Goal: Task Accomplishment & Management: Manage account settings

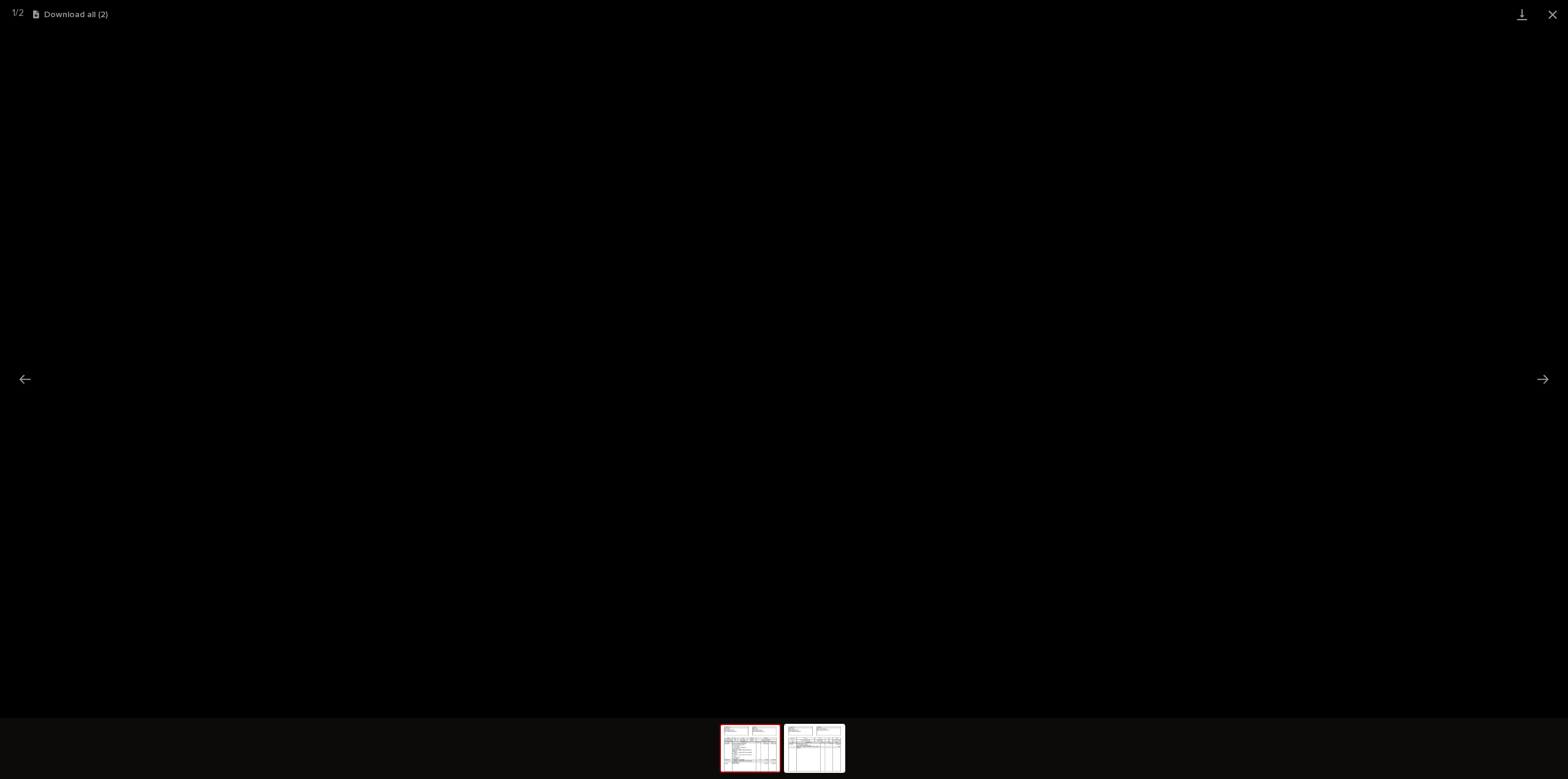
scroll to position [27, 0]
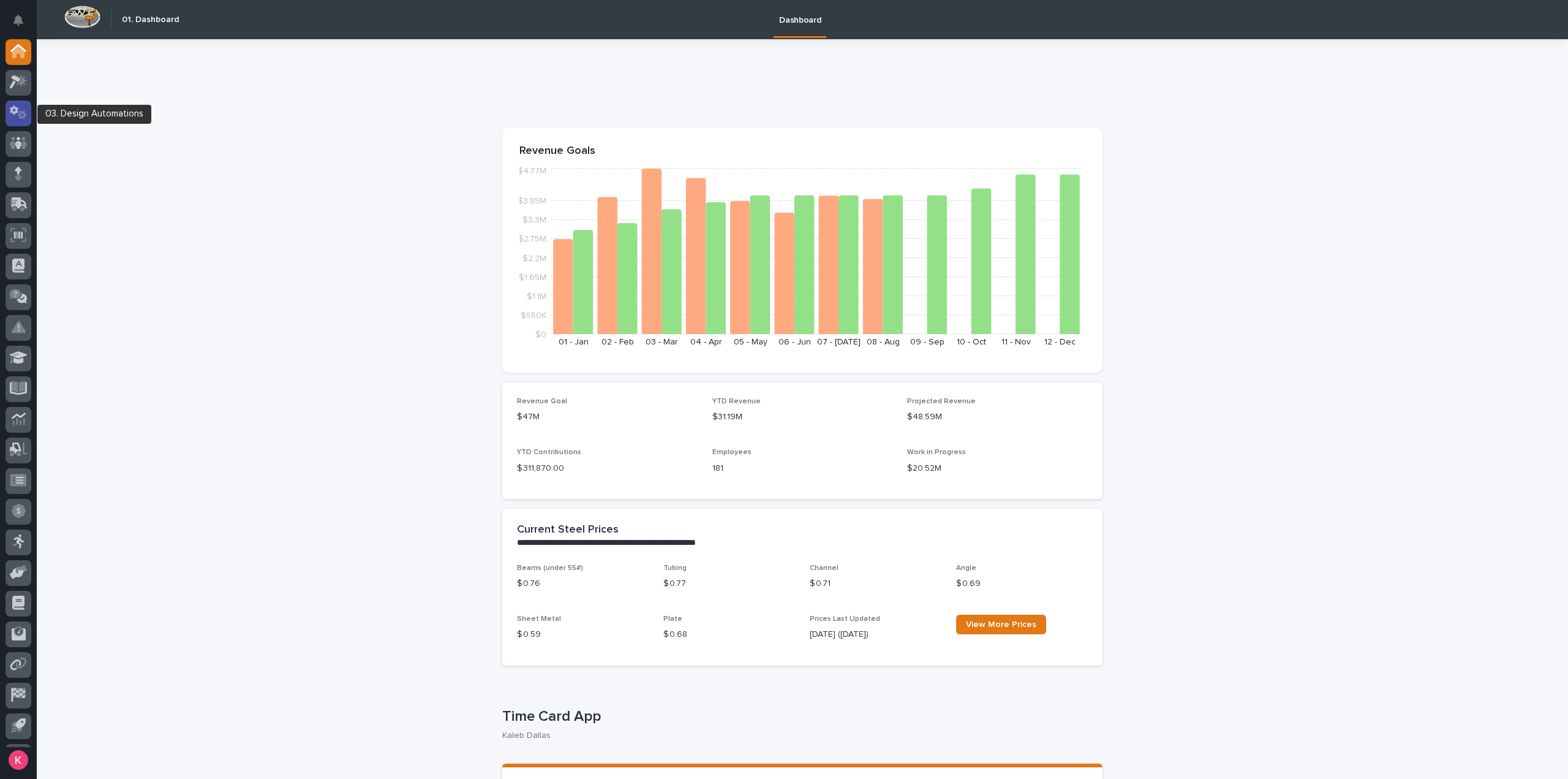
click at [19, 109] on icon at bounding box center [19, 112] width 18 height 14
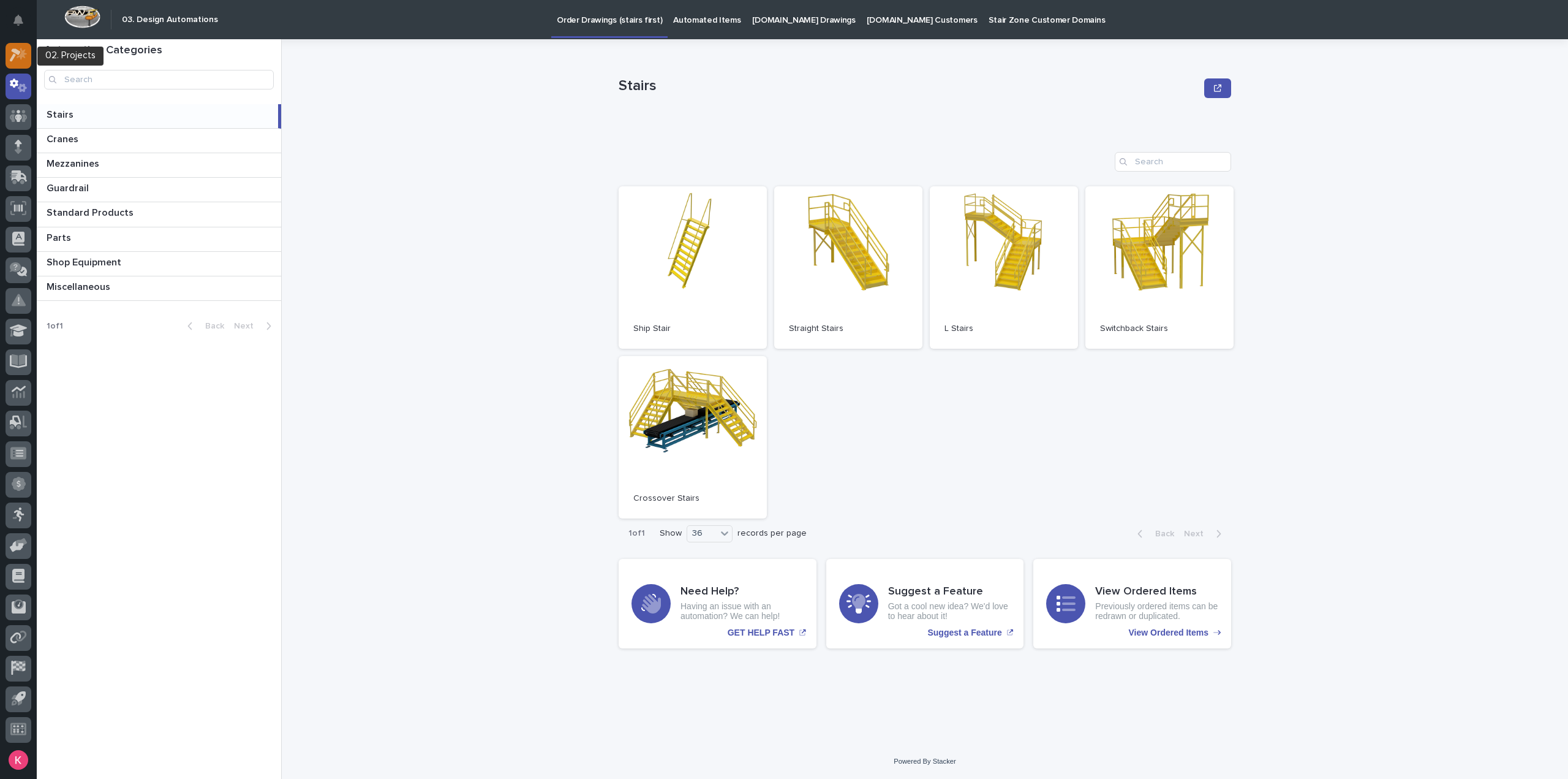
click at [19, 58] on icon at bounding box center [19, 55] width 18 height 14
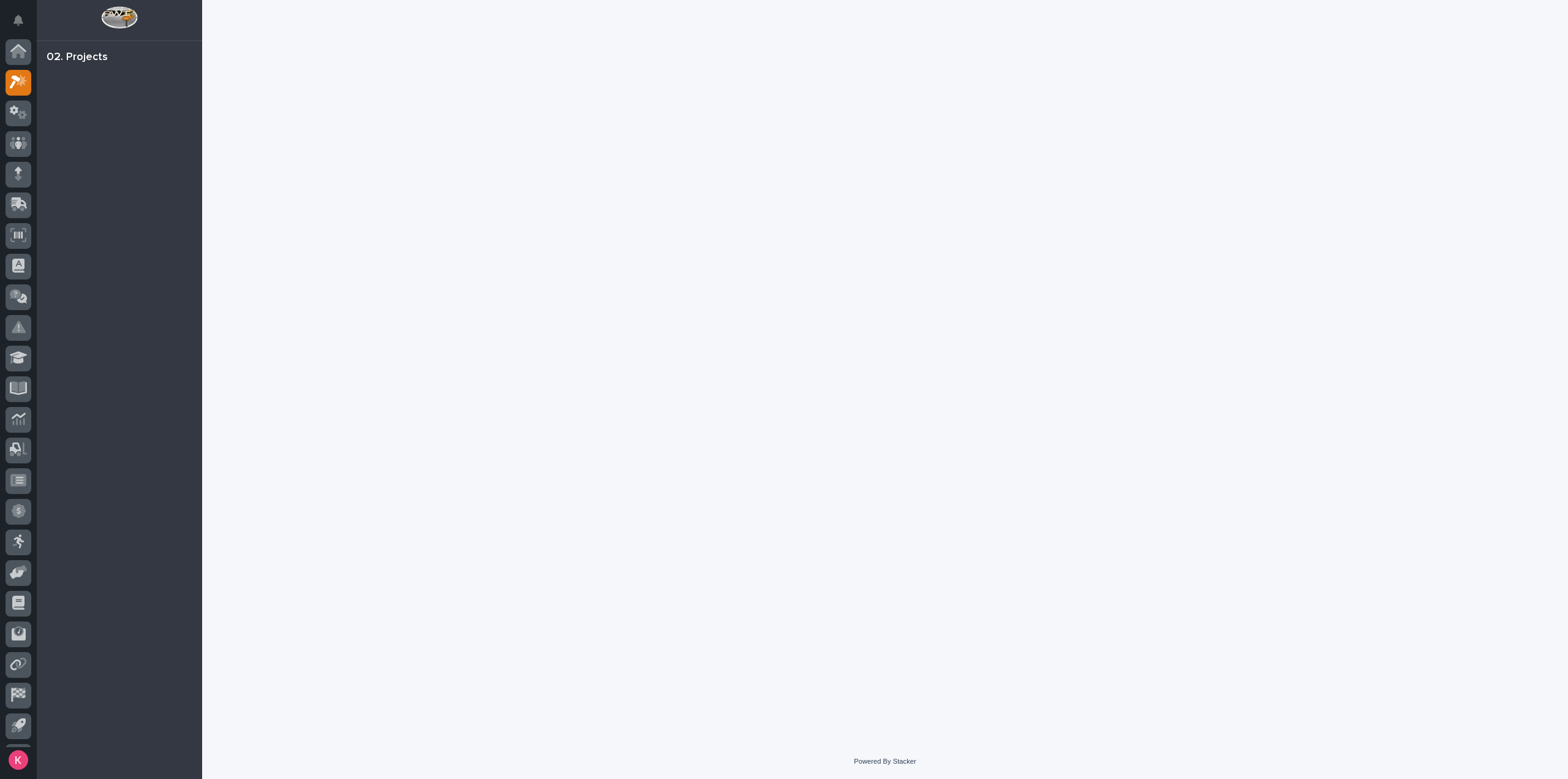
scroll to position [27, 0]
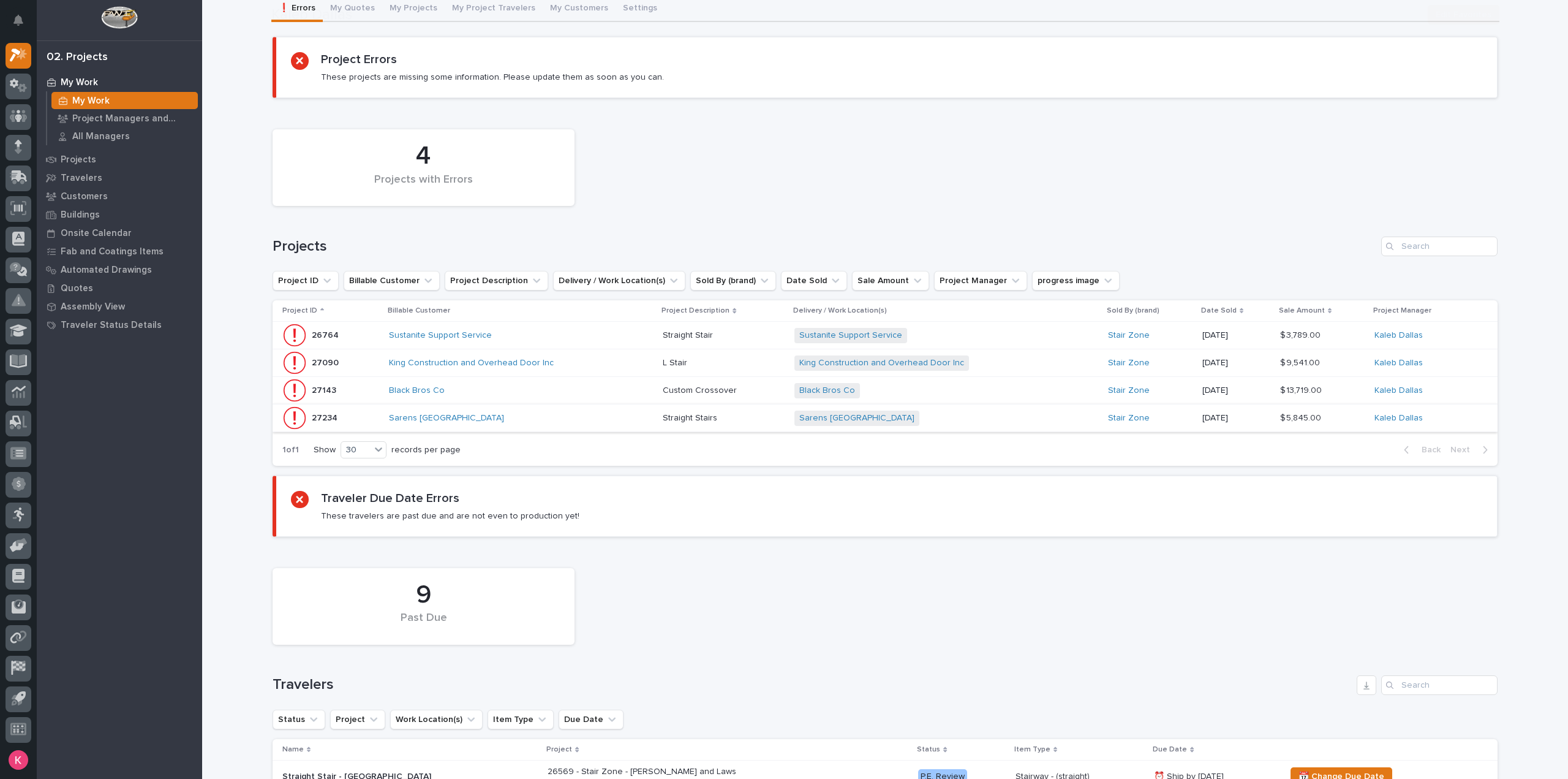
scroll to position [122, 0]
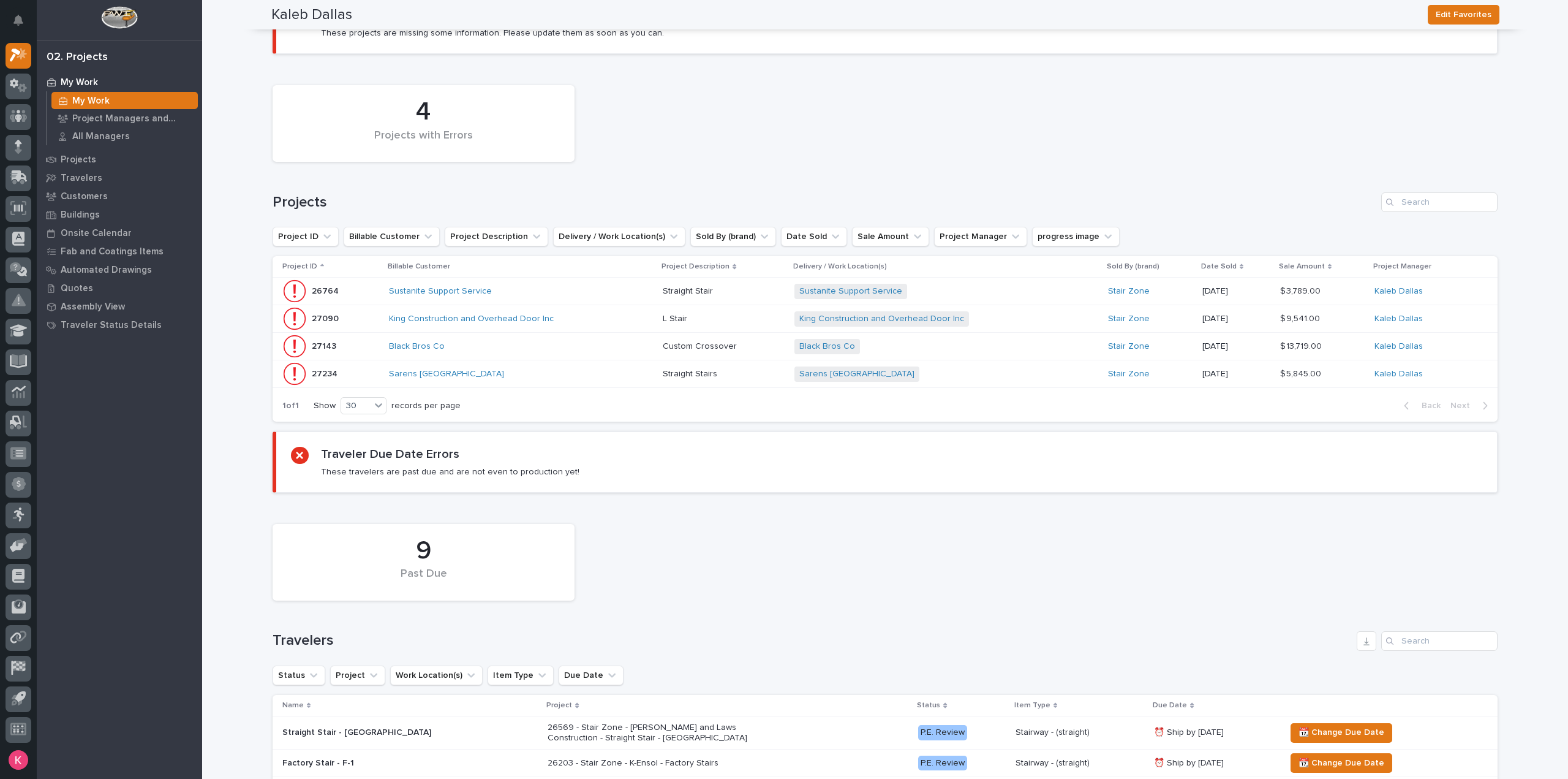
click at [579, 385] on td "Sarens USA" at bounding box center [520, 374] width 273 height 28
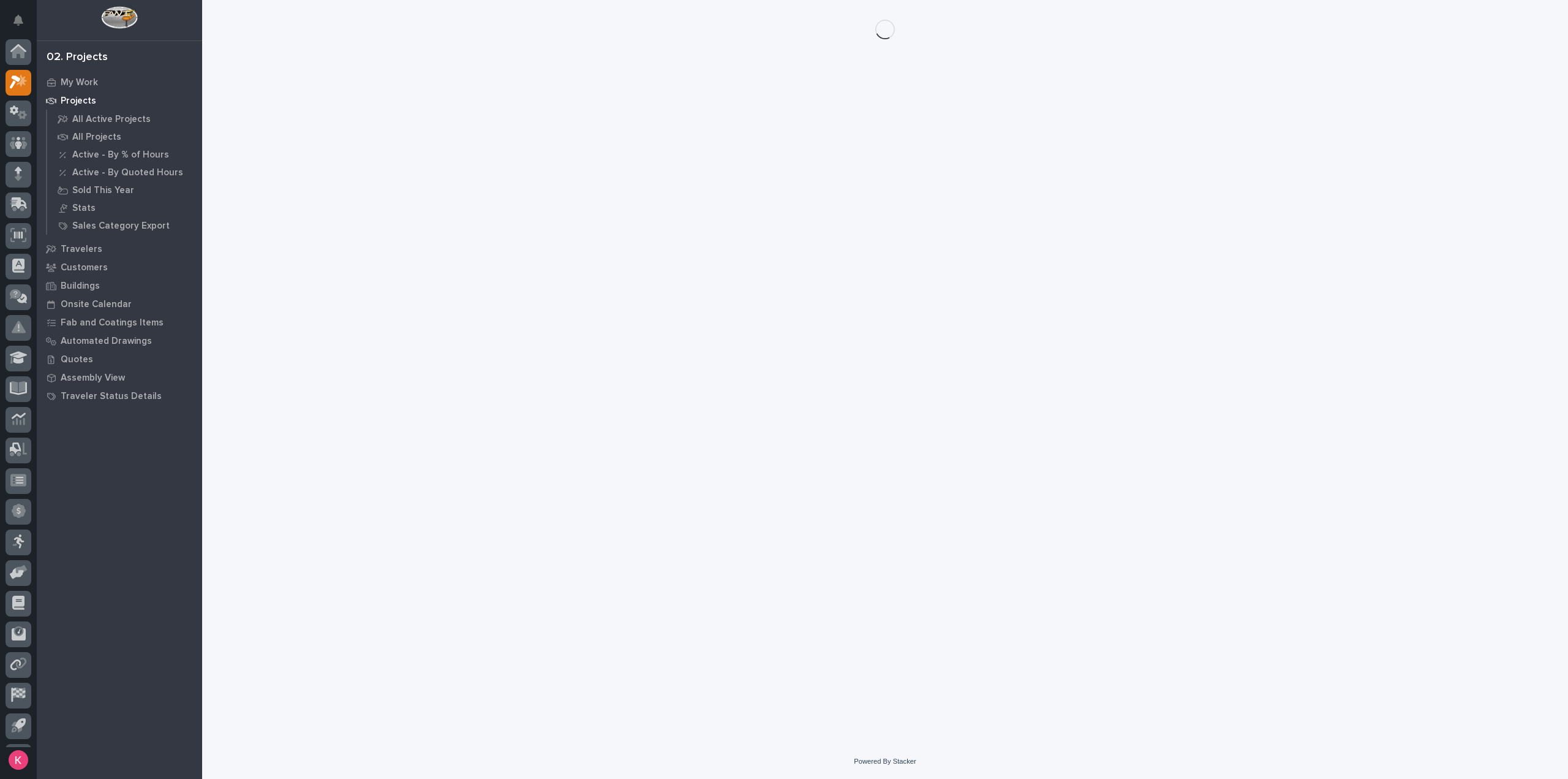
scroll to position [27, 0]
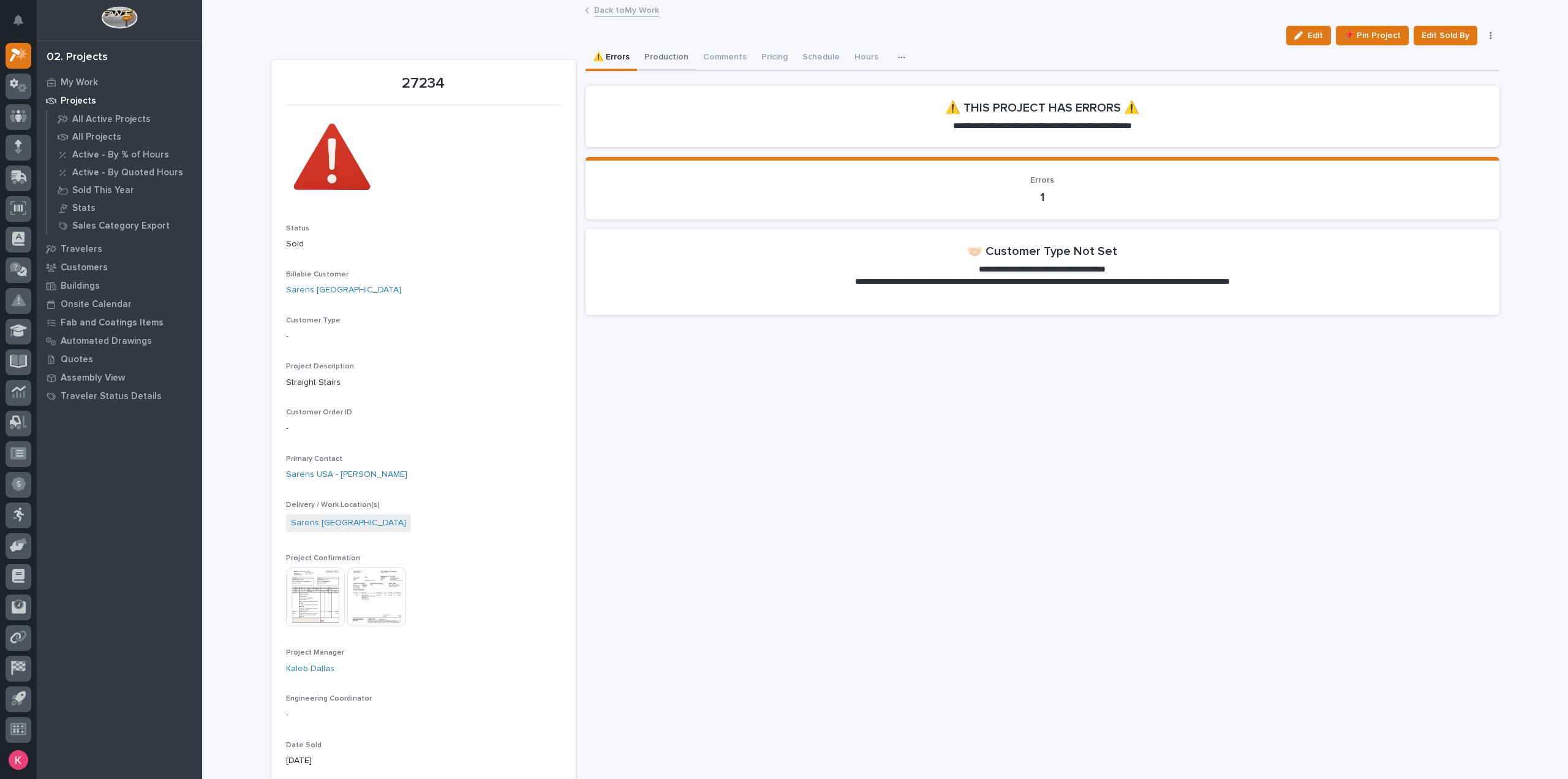
click at [669, 59] on button "Production" at bounding box center [666, 59] width 59 height 26
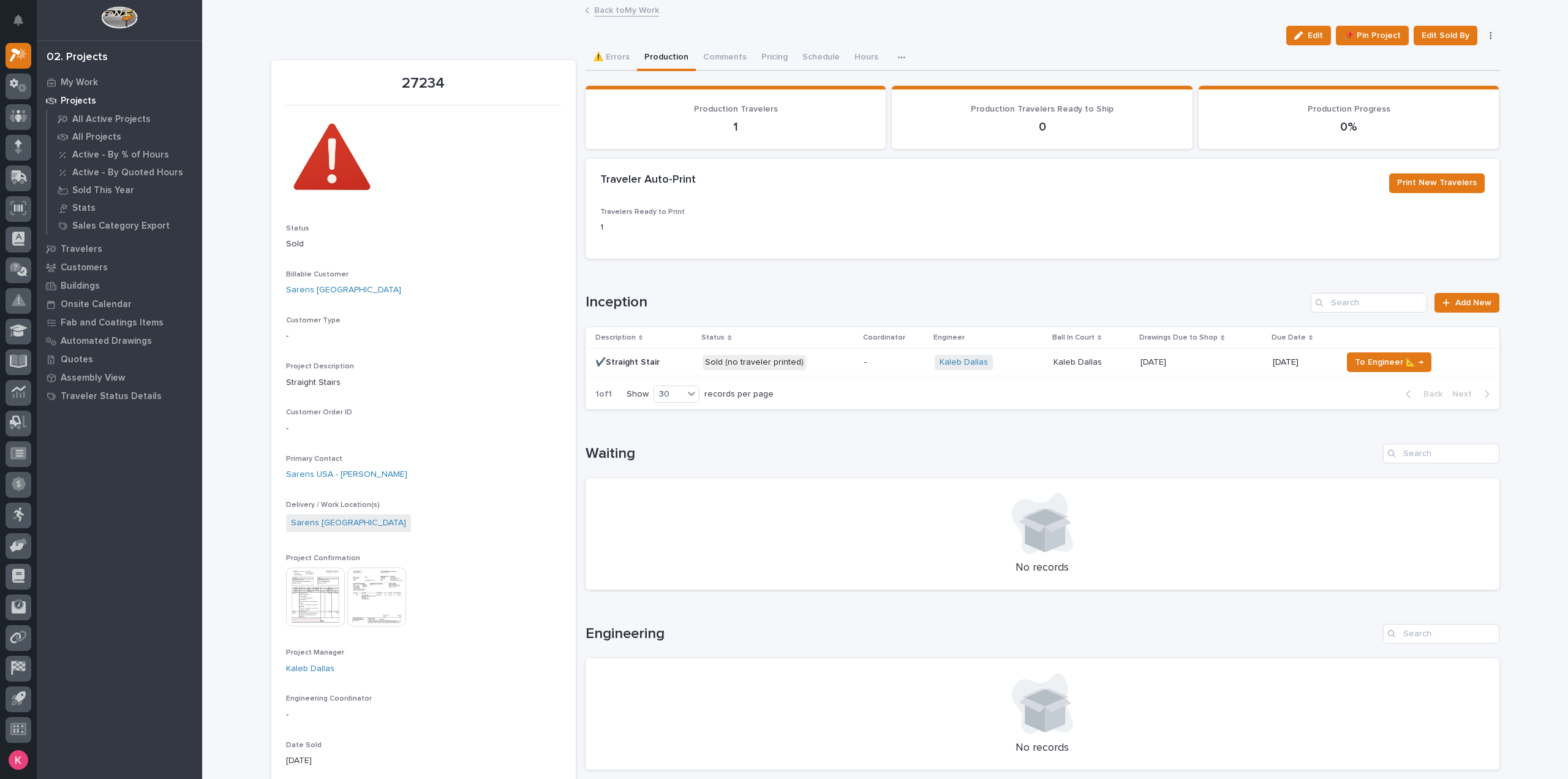
click at [1298, 374] on td "10/13/2025" at bounding box center [1302, 363] width 69 height 28
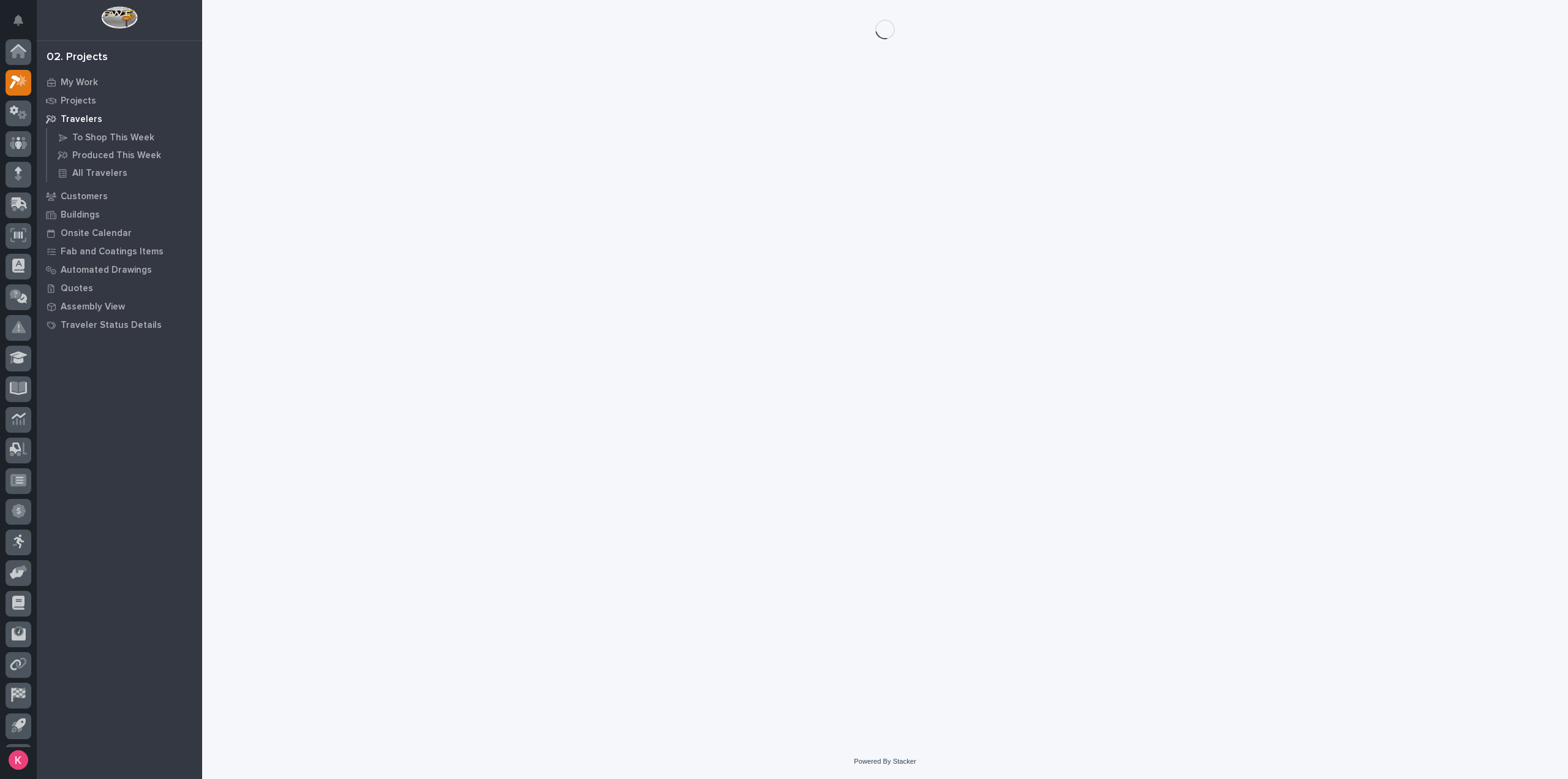
scroll to position [27, 0]
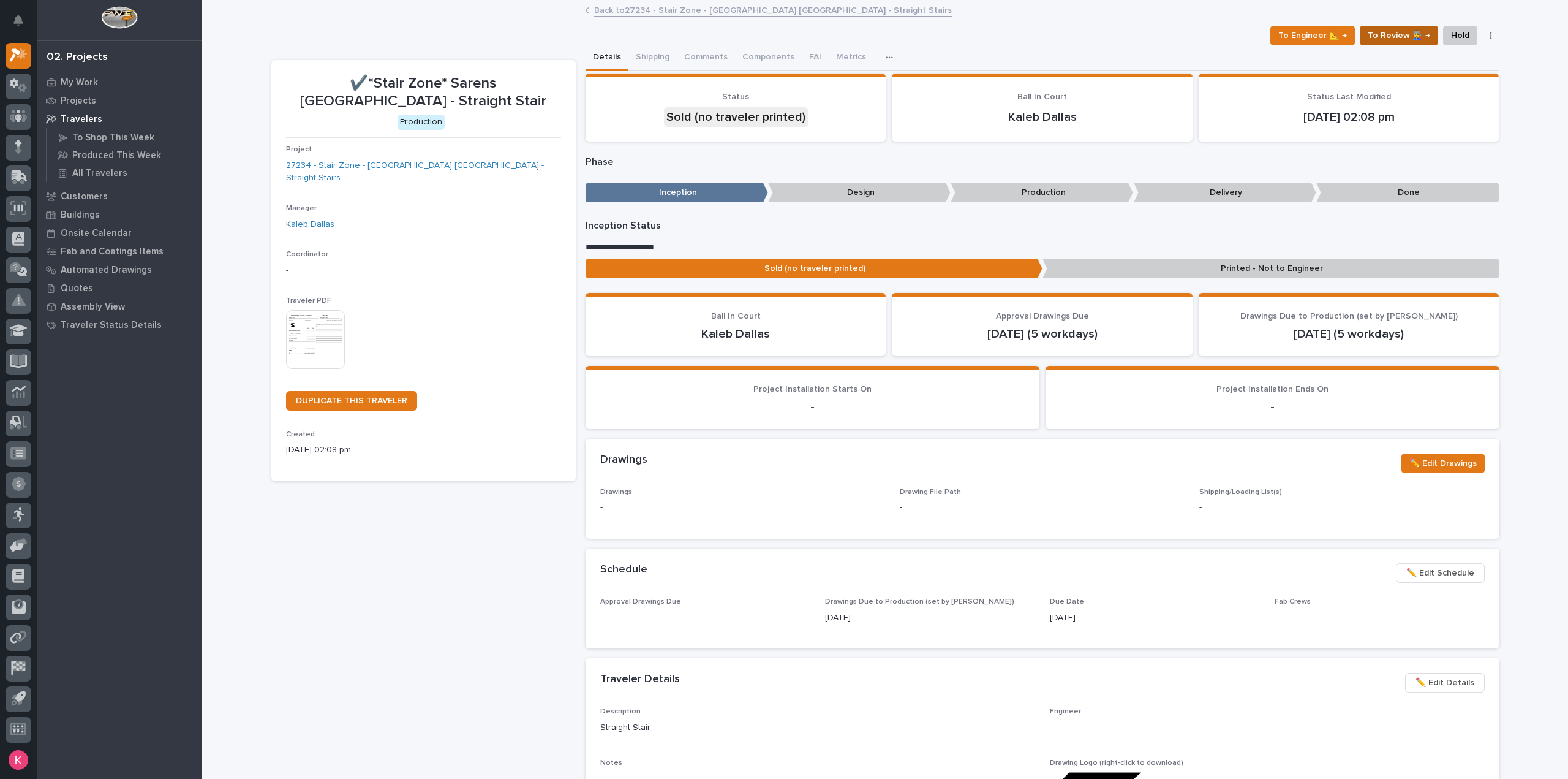
click at [1394, 38] on span "To Review 👨‍🏭 →" at bounding box center [1398, 36] width 63 height 15
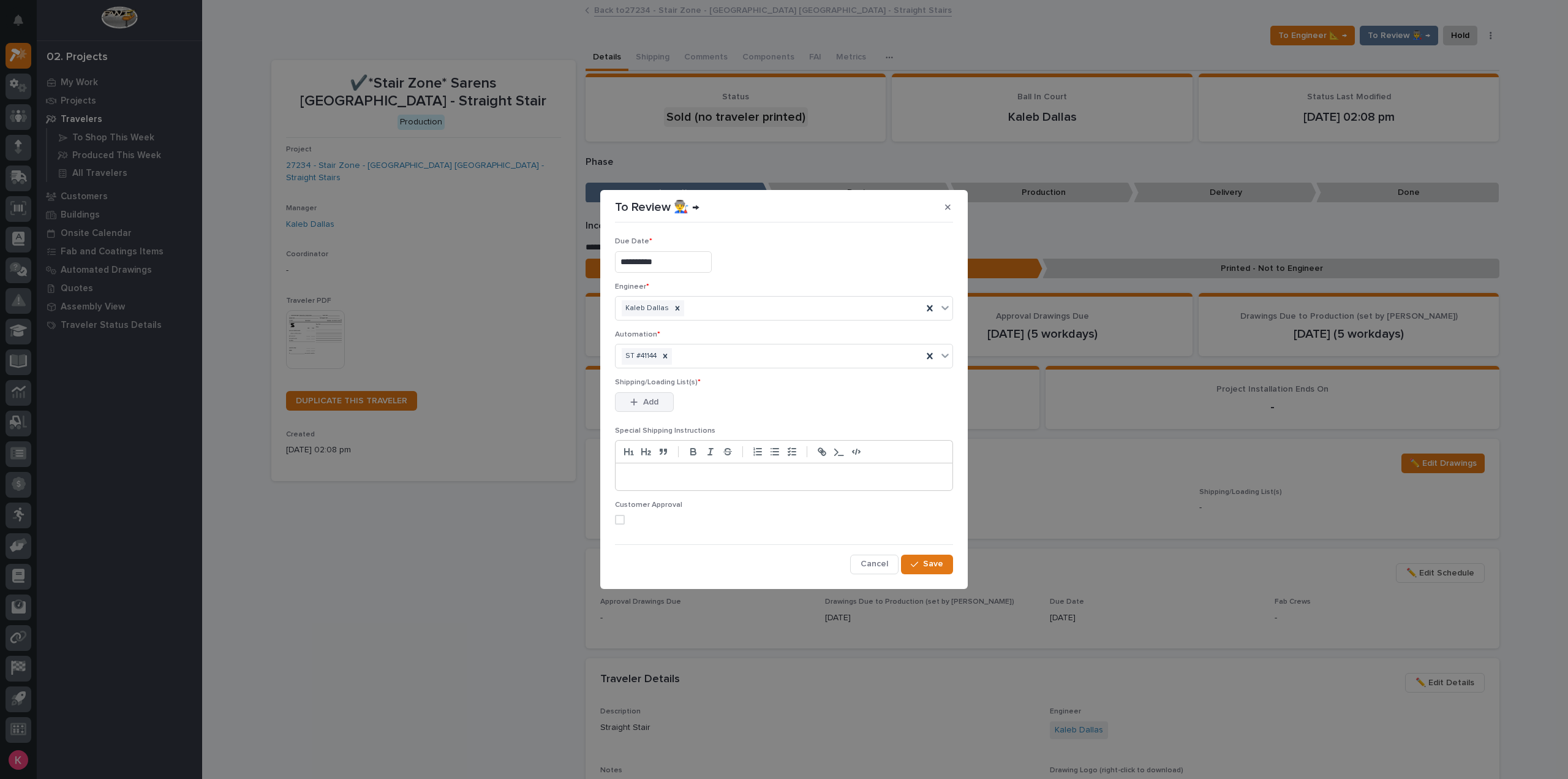
click at [667, 391] on div "Shipping/Loading List(s) * This file cannot be opened Download File Add" at bounding box center [784, 402] width 338 height 48
click at [664, 403] on button "Add" at bounding box center [644, 402] width 59 height 20
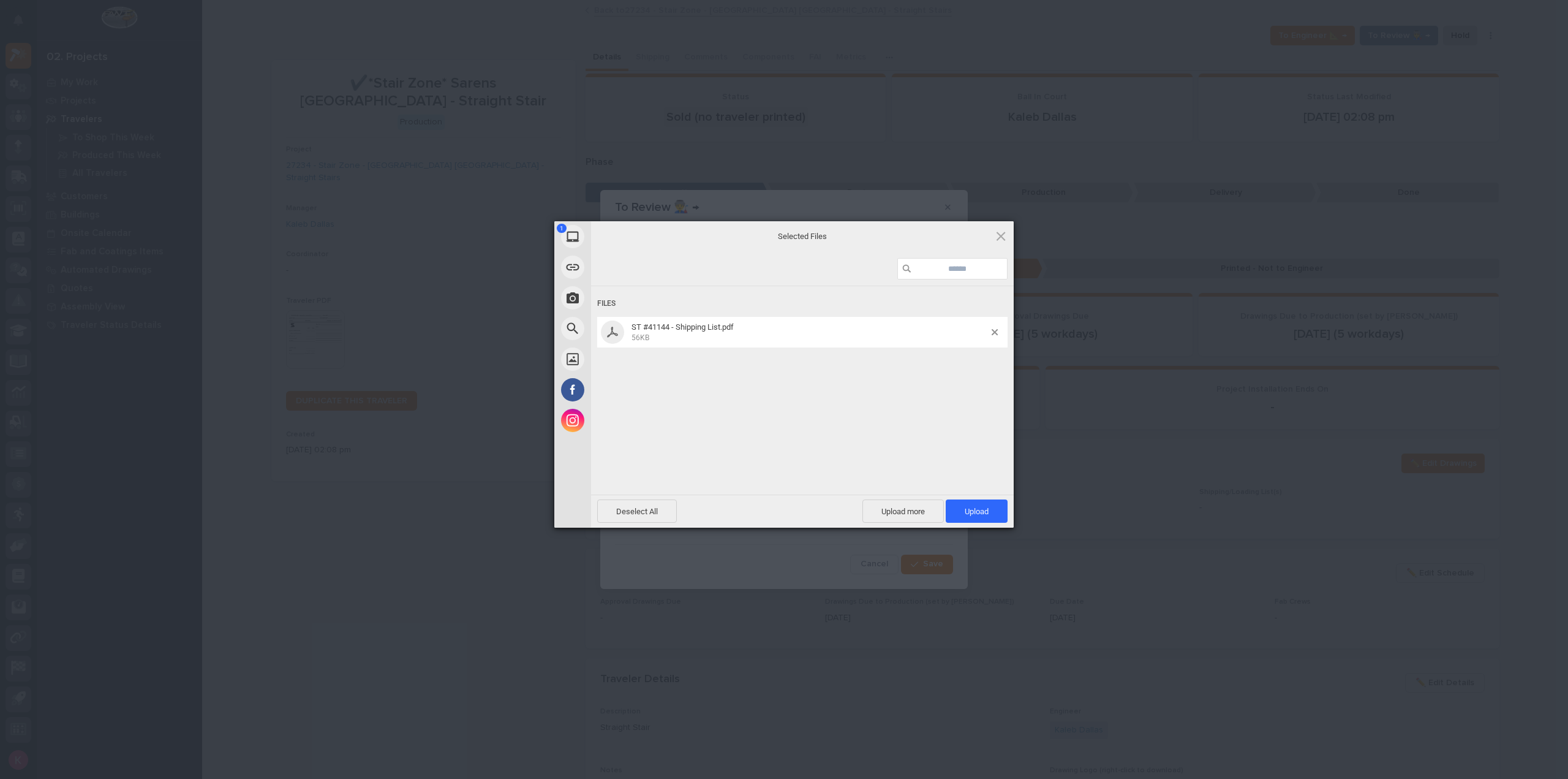
click at [977, 527] on div "Deselect All Upload more Upload 1" at bounding box center [802, 511] width 423 height 33
click at [984, 502] on span "Upload 1" at bounding box center [977, 511] width 62 height 24
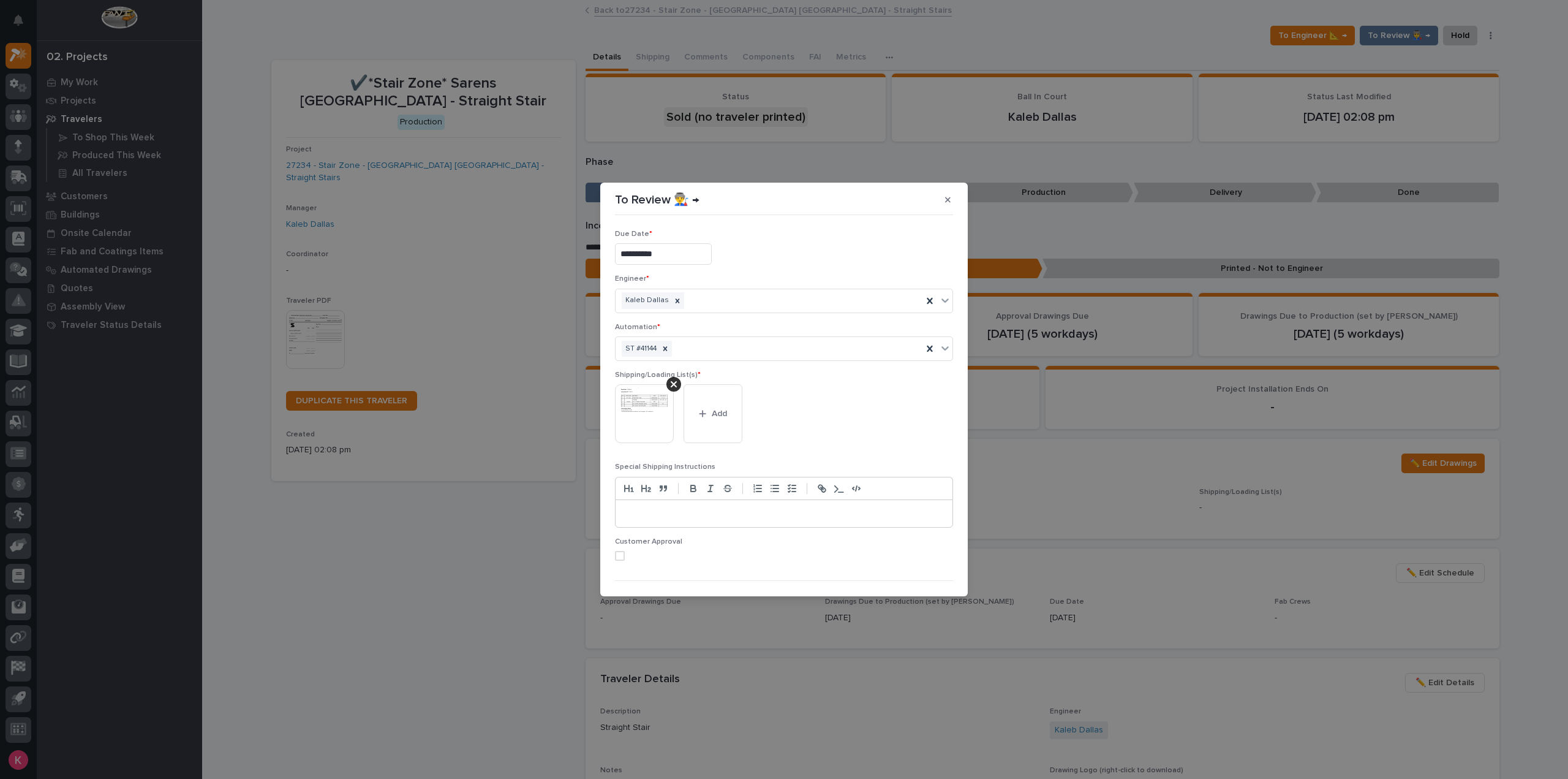
scroll to position [24, 0]
click at [915, 579] on button "Save" at bounding box center [927, 576] width 52 height 20
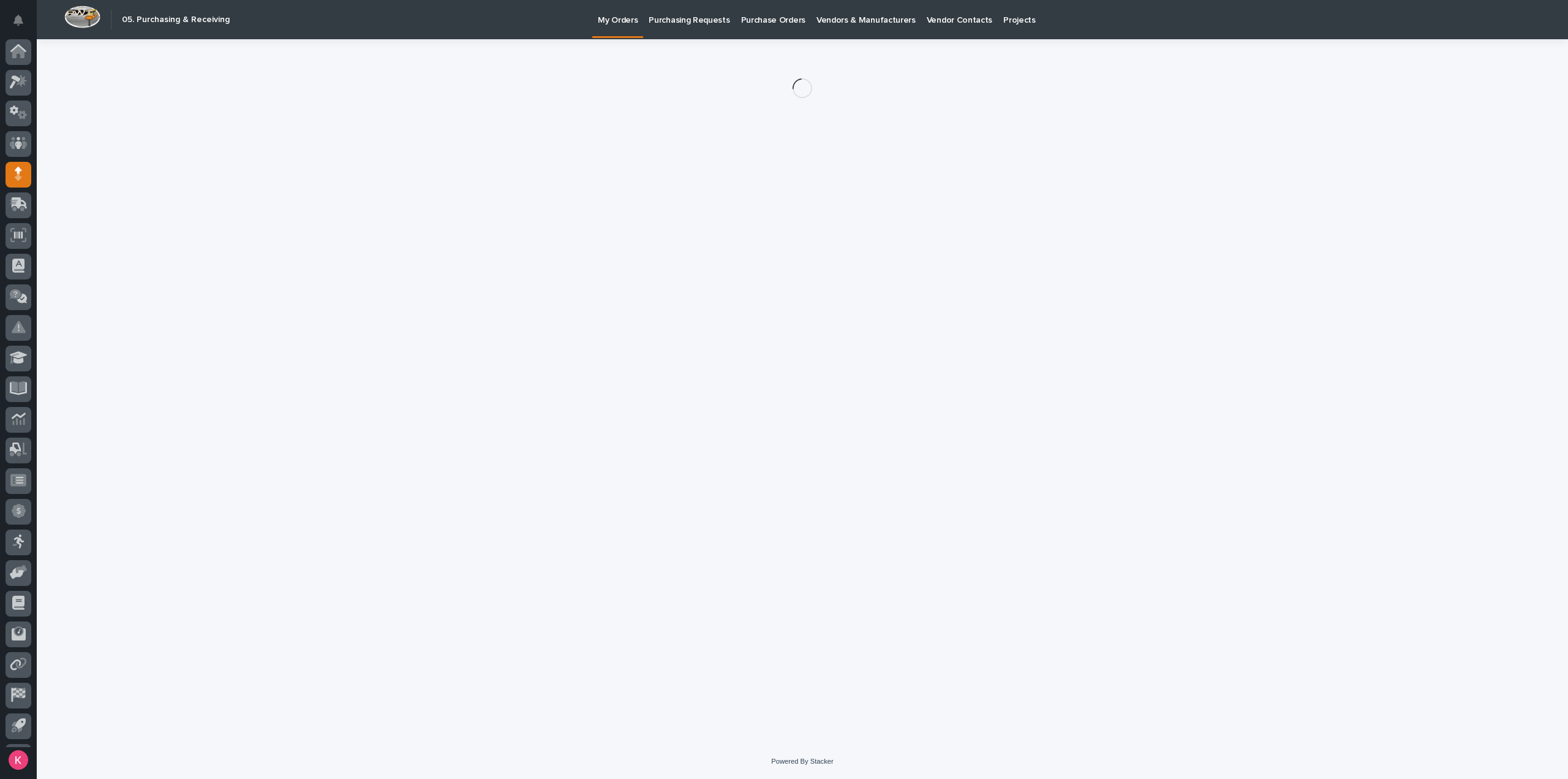
scroll to position [27, 0]
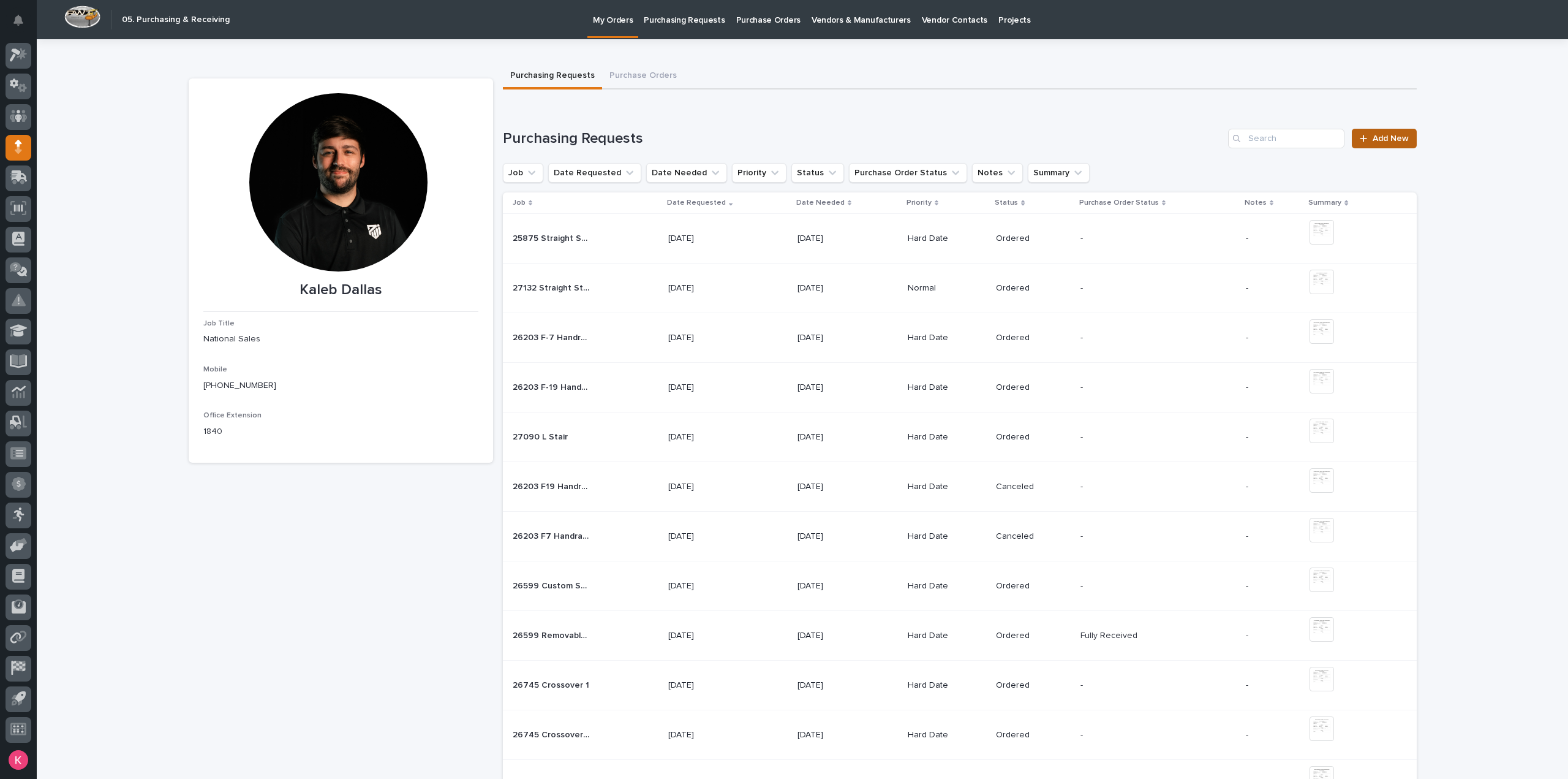
drag, startPoint x: 1410, startPoint y: 124, endPoint x: 1406, endPoint y: 131, distance: 8.1
click at [1397, 135] on span "Add New" at bounding box center [1390, 138] width 36 height 9
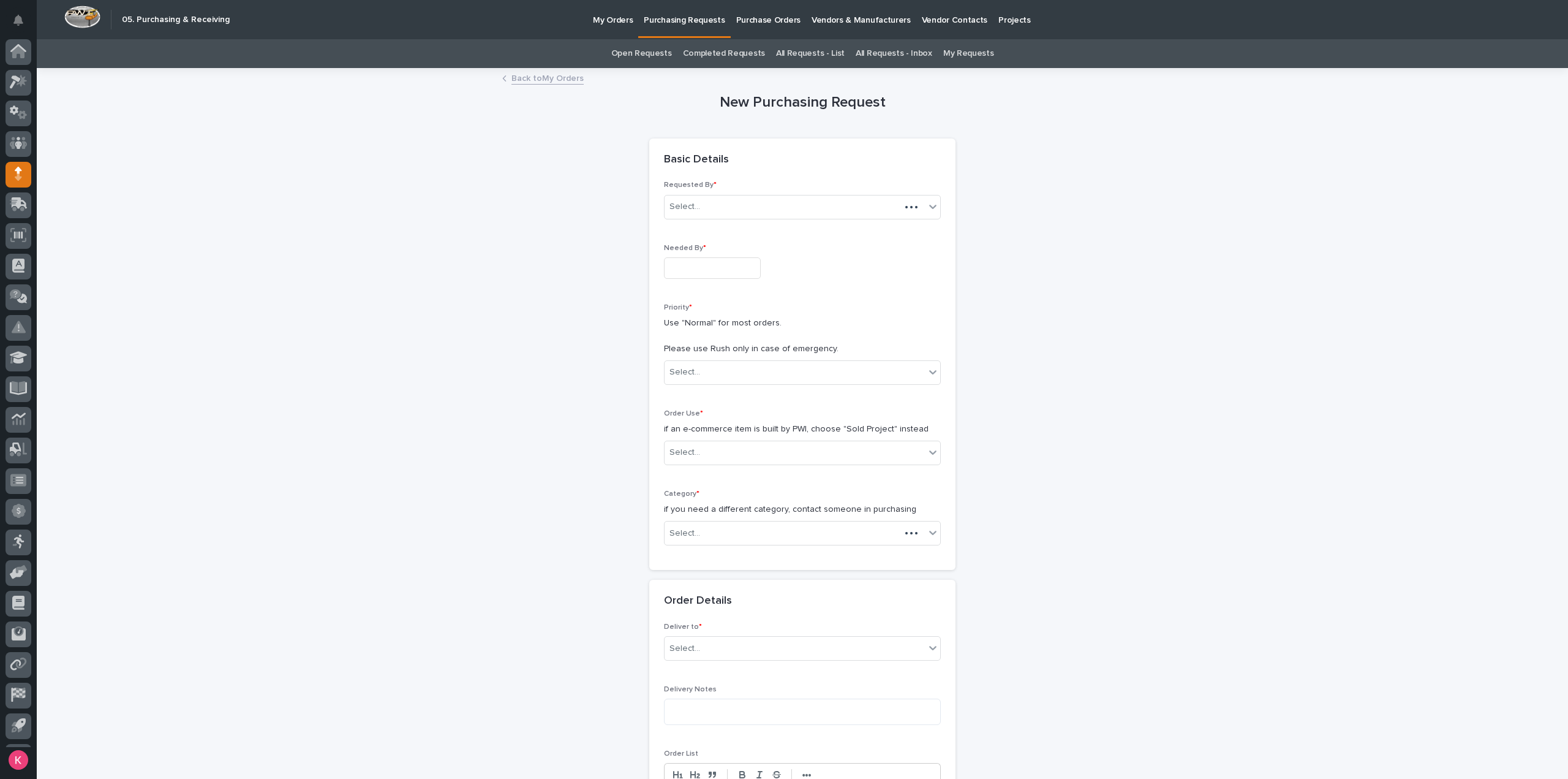
scroll to position [27, 0]
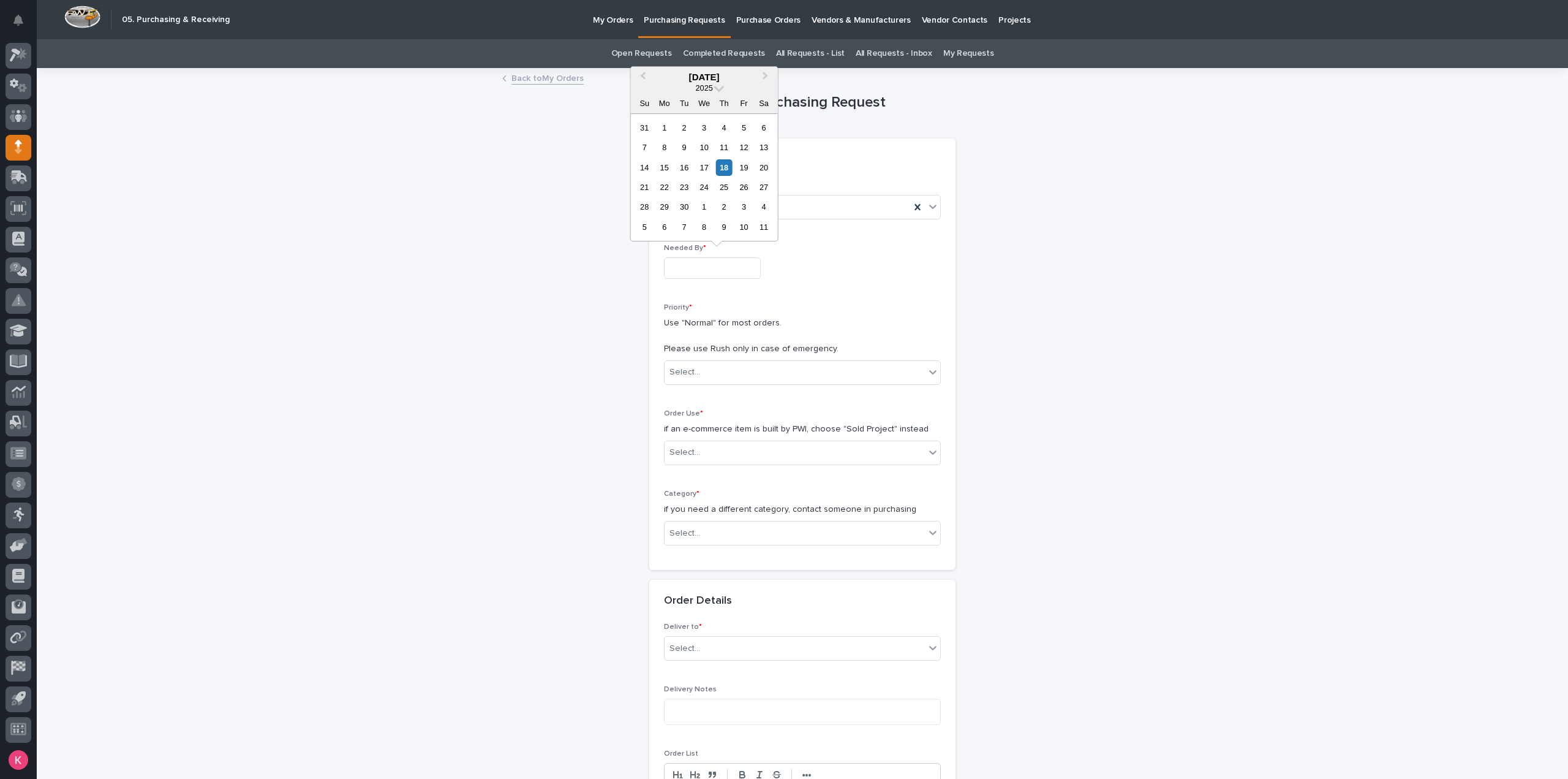
click at [744, 264] on input "text" at bounding box center [712, 268] width 97 height 21
drag, startPoint x: 669, startPoint y: 188, endPoint x: 673, endPoint y: 225, distance: 37.2
click at [669, 189] on div "22" at bounding box center [664, 187] width 16 height 16
type input "**********"
click at [704, 367] on div "Select..." at bounding box center [794, 372] width 260 height 20
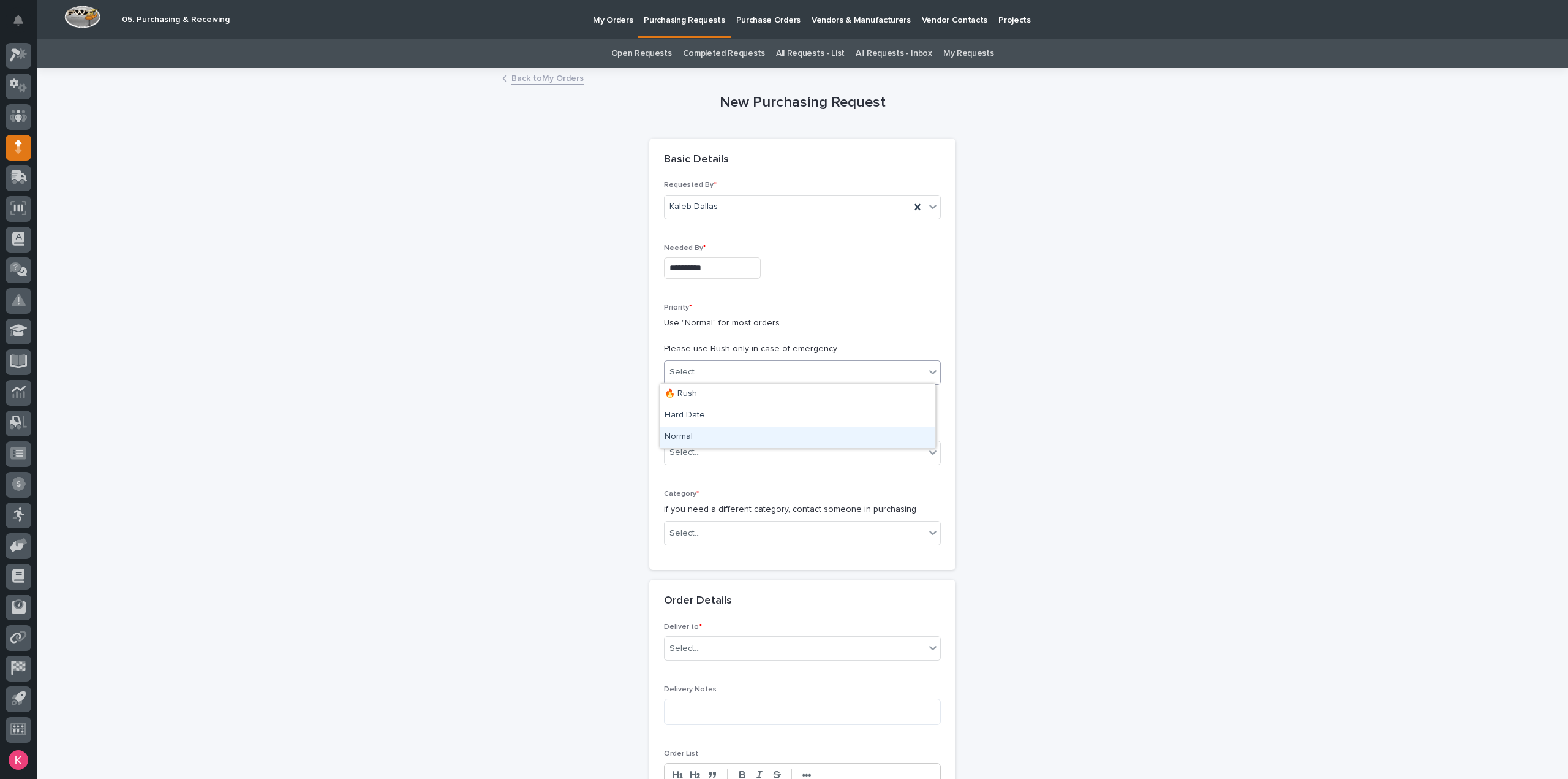
click at [688, 433] on div "Normal" at bounding box center [797, 437] width 276 height 21
click at [690, 443] on div "Select..." at bounding box center [794, 452] width 260 height 20
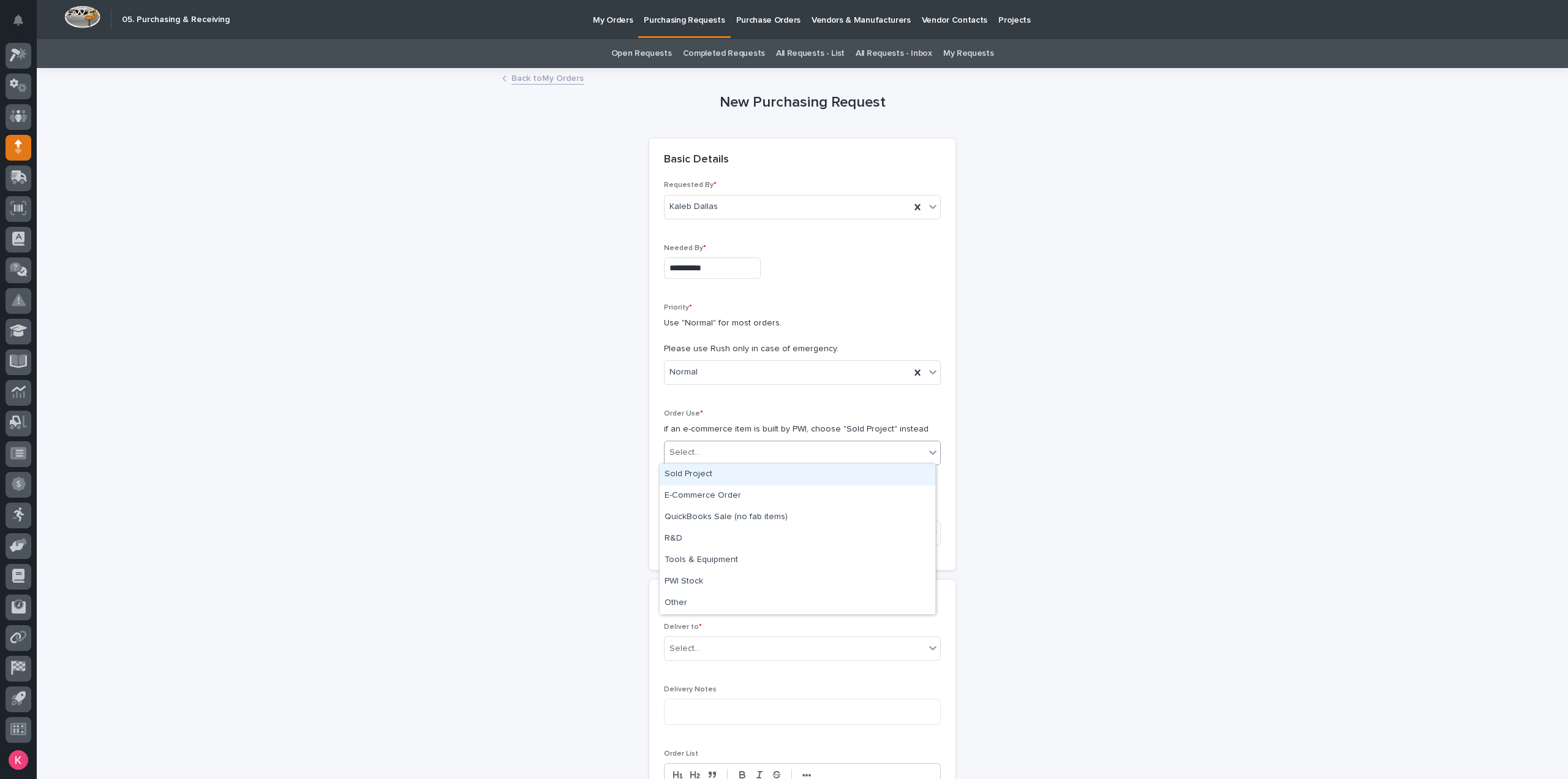
click at [697, 473] on div "Sold Project" at bounding box center [797, 474] width 276 height 21
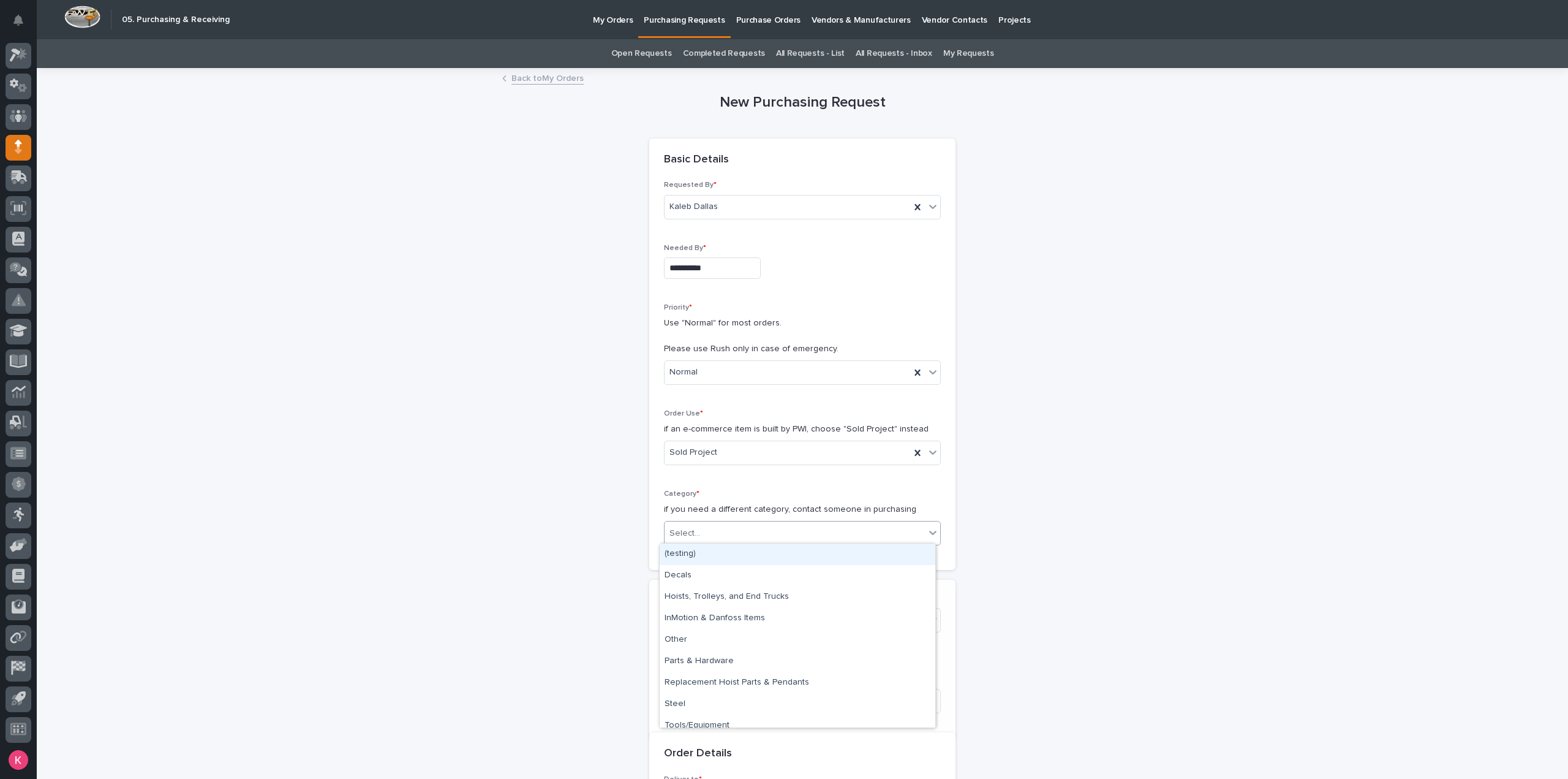
click at [703, 533] on div "Select..." at bounding box center [794, 533] width 260 height 20
click at [694, 708] on div "Steel" at bounding box center [797, 704] width 276 height 21
click at [717, 619] on div "Select..." at bounding box center [794, 620] width 260 height 20
type input "*****"
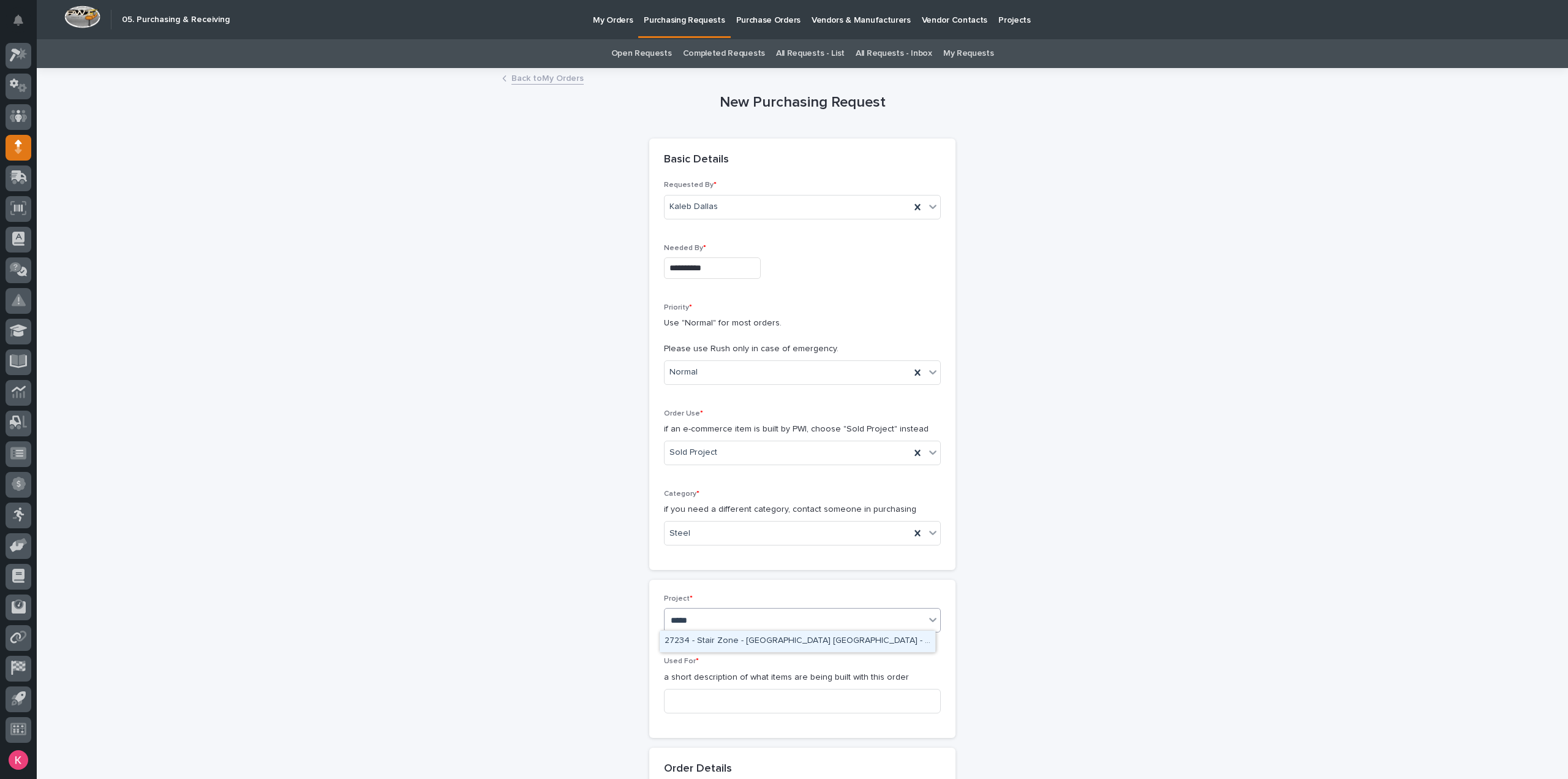
click at [766, 644] on div "27234 - Stair Zone - Sarens USA - Straight Stairs" at bounding box center [797, 641] width 276 height 21
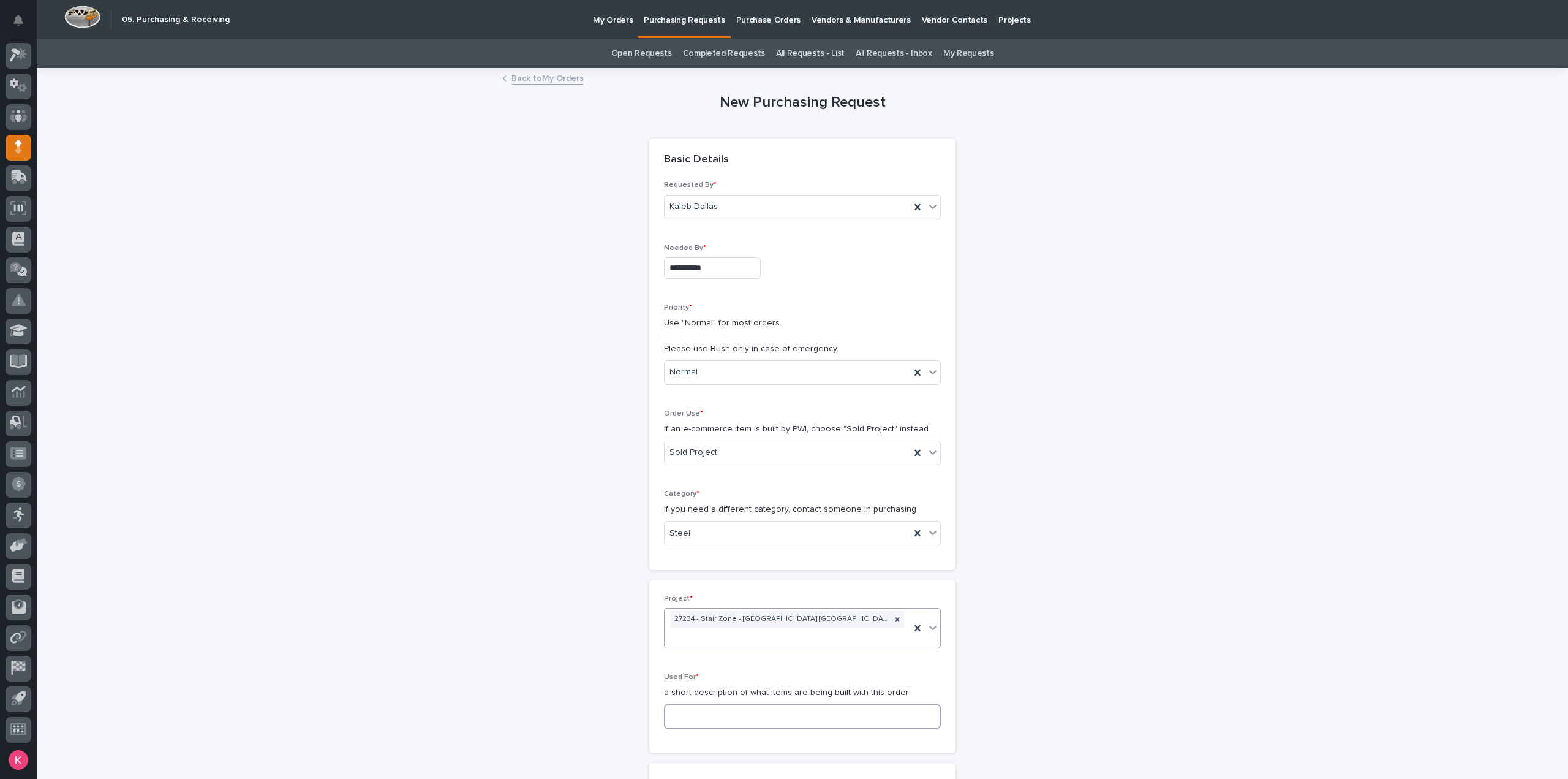
click at [734, 709] on input at bounding box center [802, 716] width 277 height 24
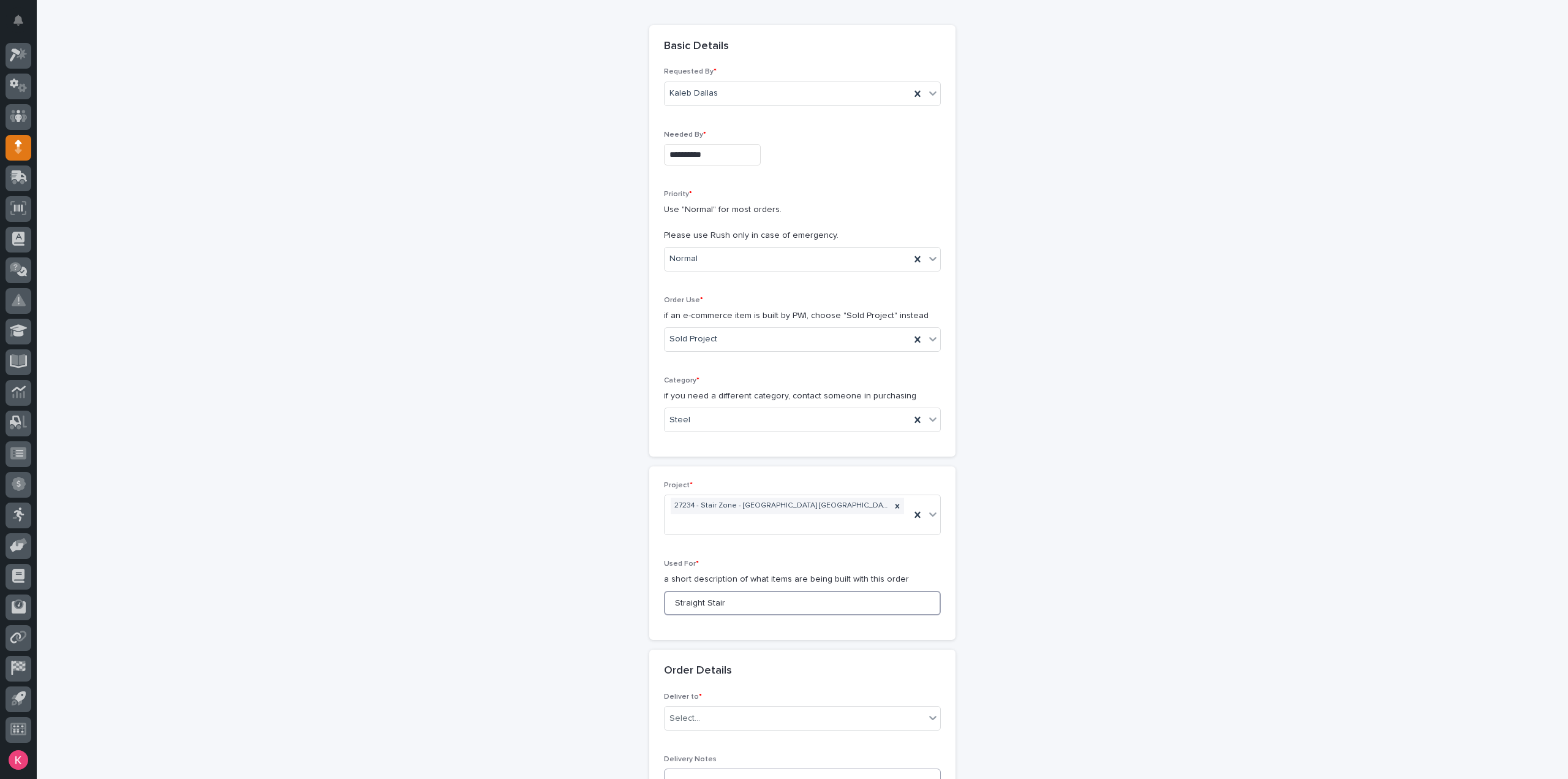
scroll to position [306, 0]
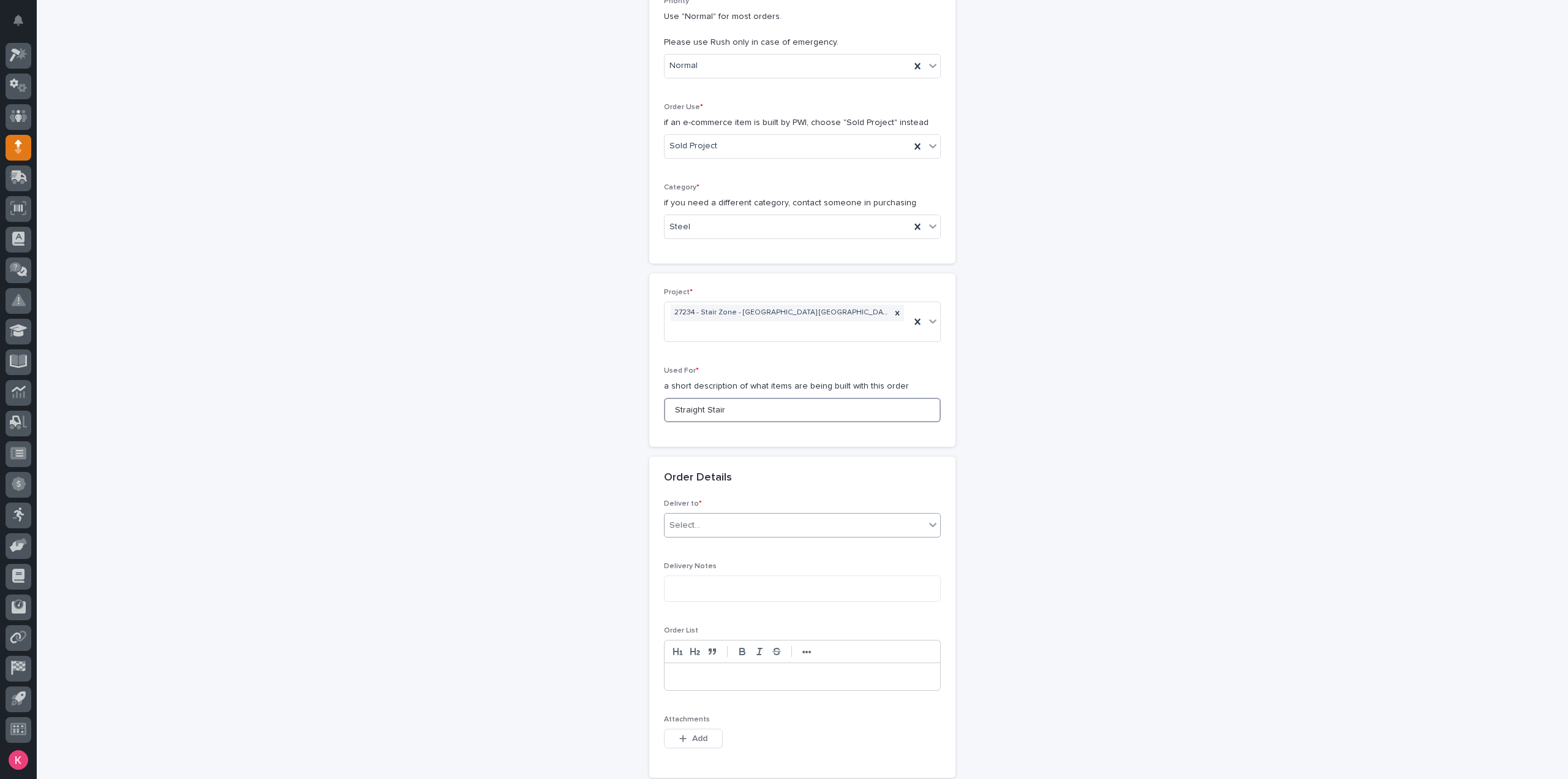
type input "Straight Stair"
click at [748, 515] on div "Select..." at bounding box center [794, 525] width 260 height 20
click at [731, 529] on div "PWI" at bounding box center [797, 530] width 276 height 21
click at [713, 578] on textarea at bounding box center [802, 589] width 277 height 26
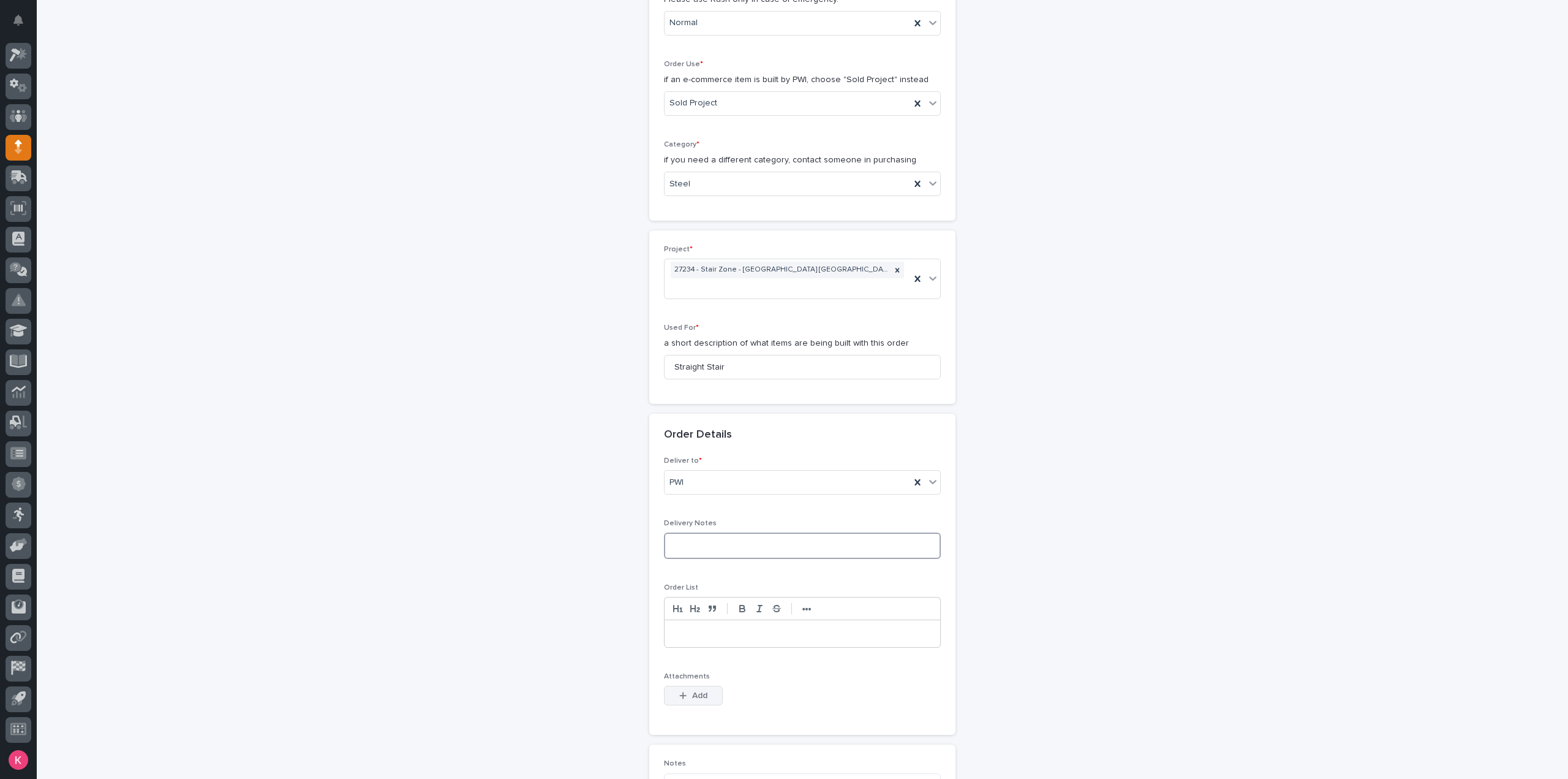
scroll to position [367, 0]
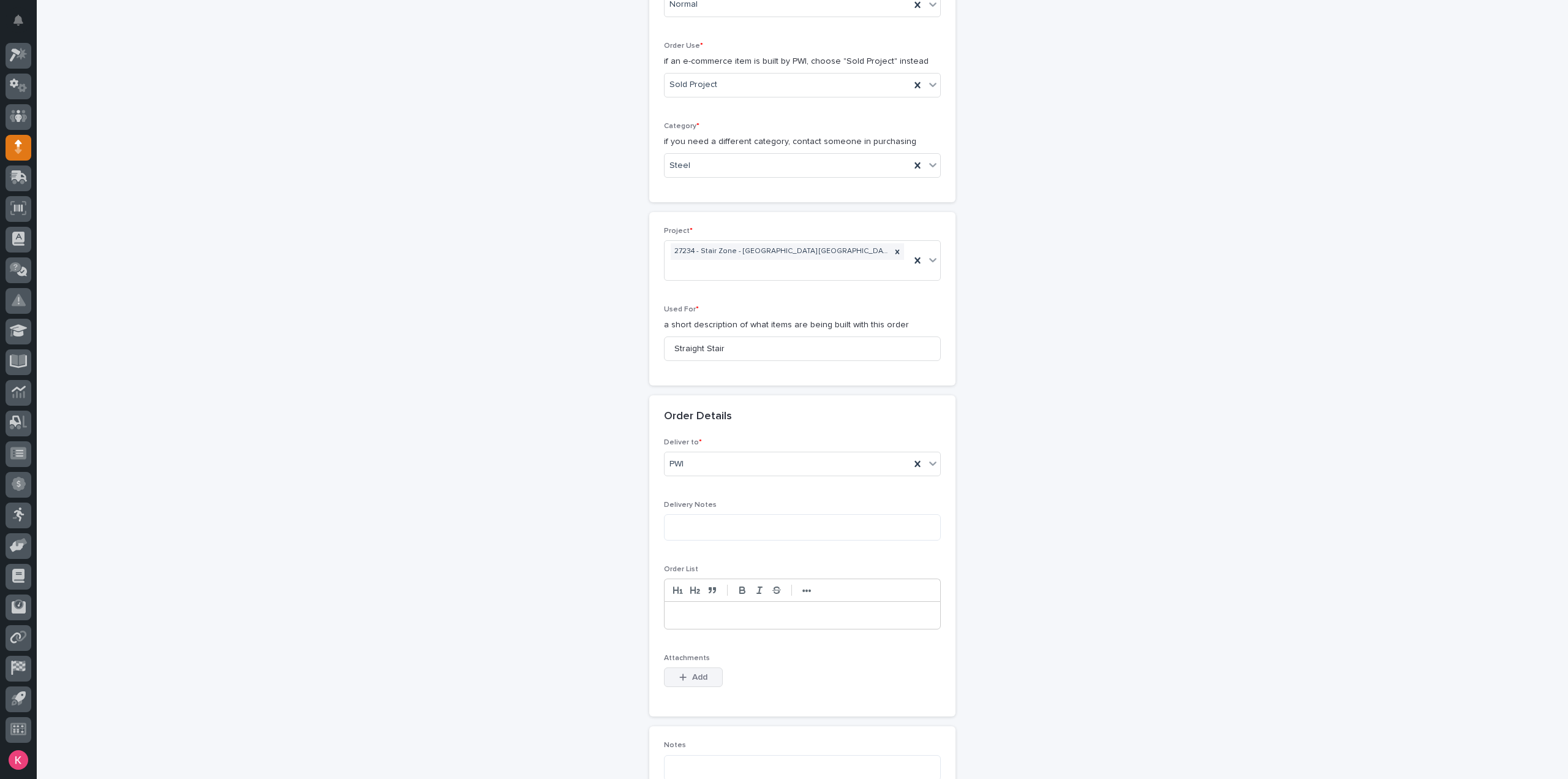
click at [682, 667] on button "Add" at bounding box center [693, 677] width 59 height 20
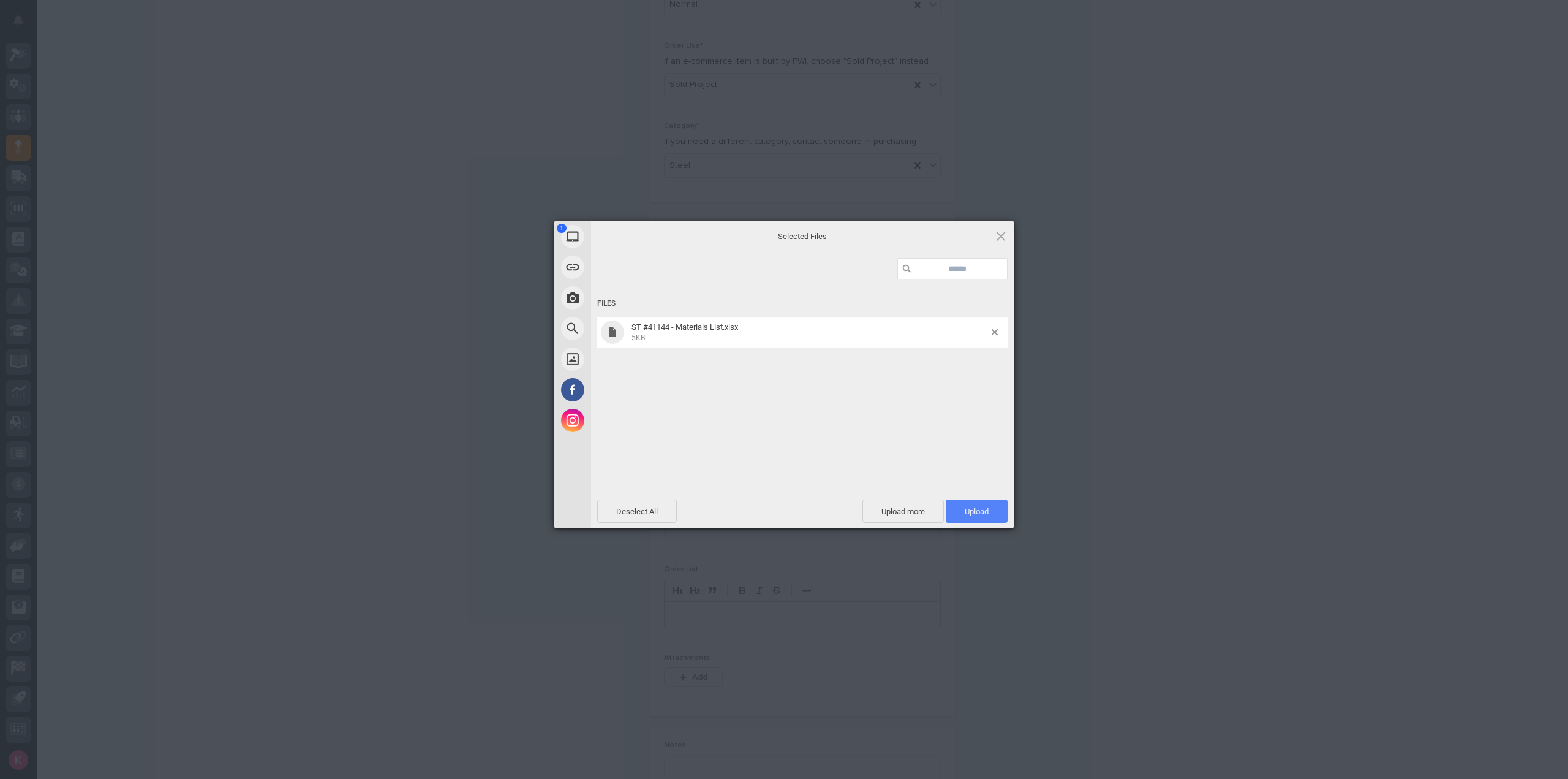
click at [976, 519] on span "Upload 1" at bounding box center [977, 511] width 62 height 24
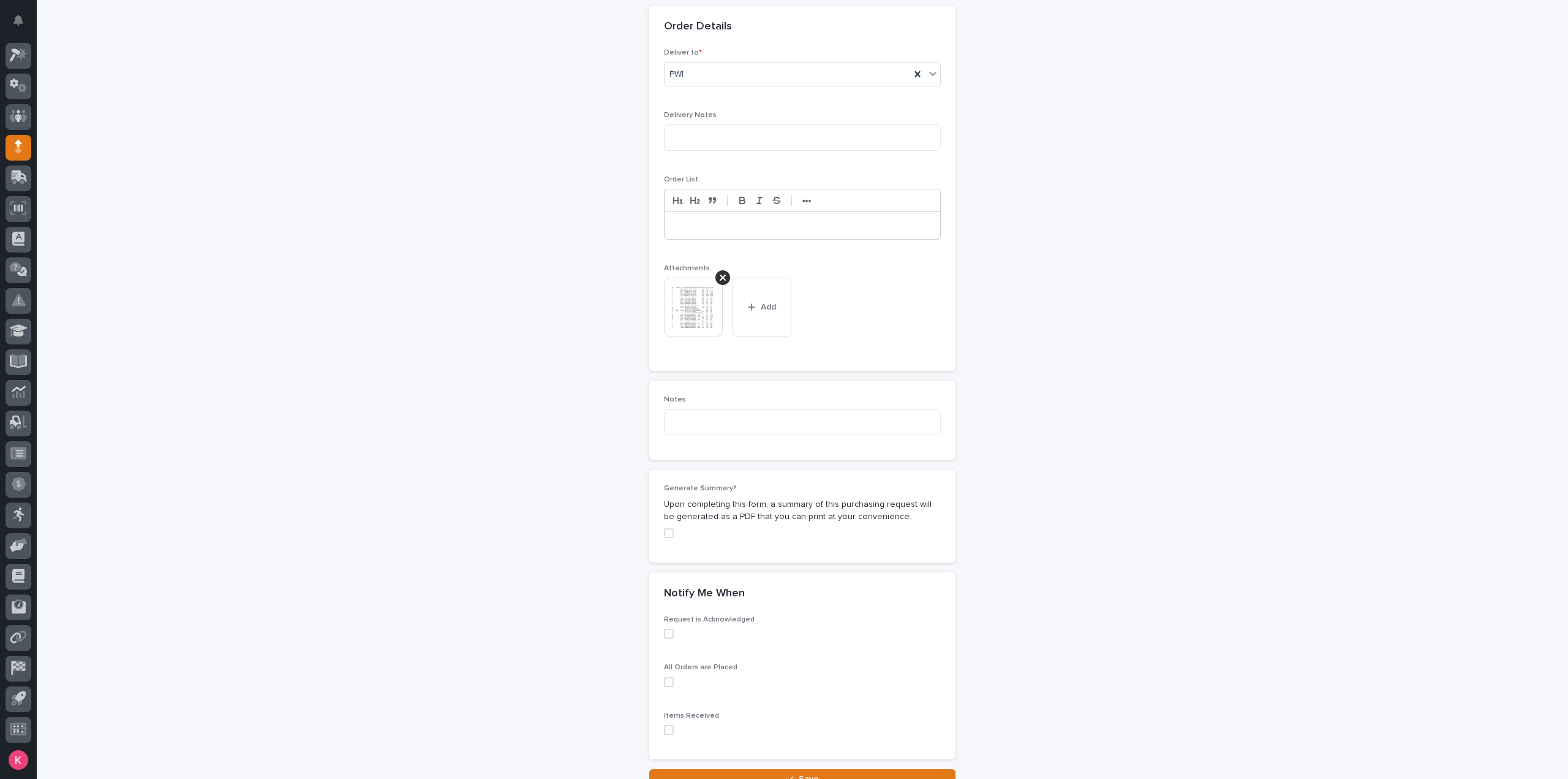
scroll to position [843, 0]
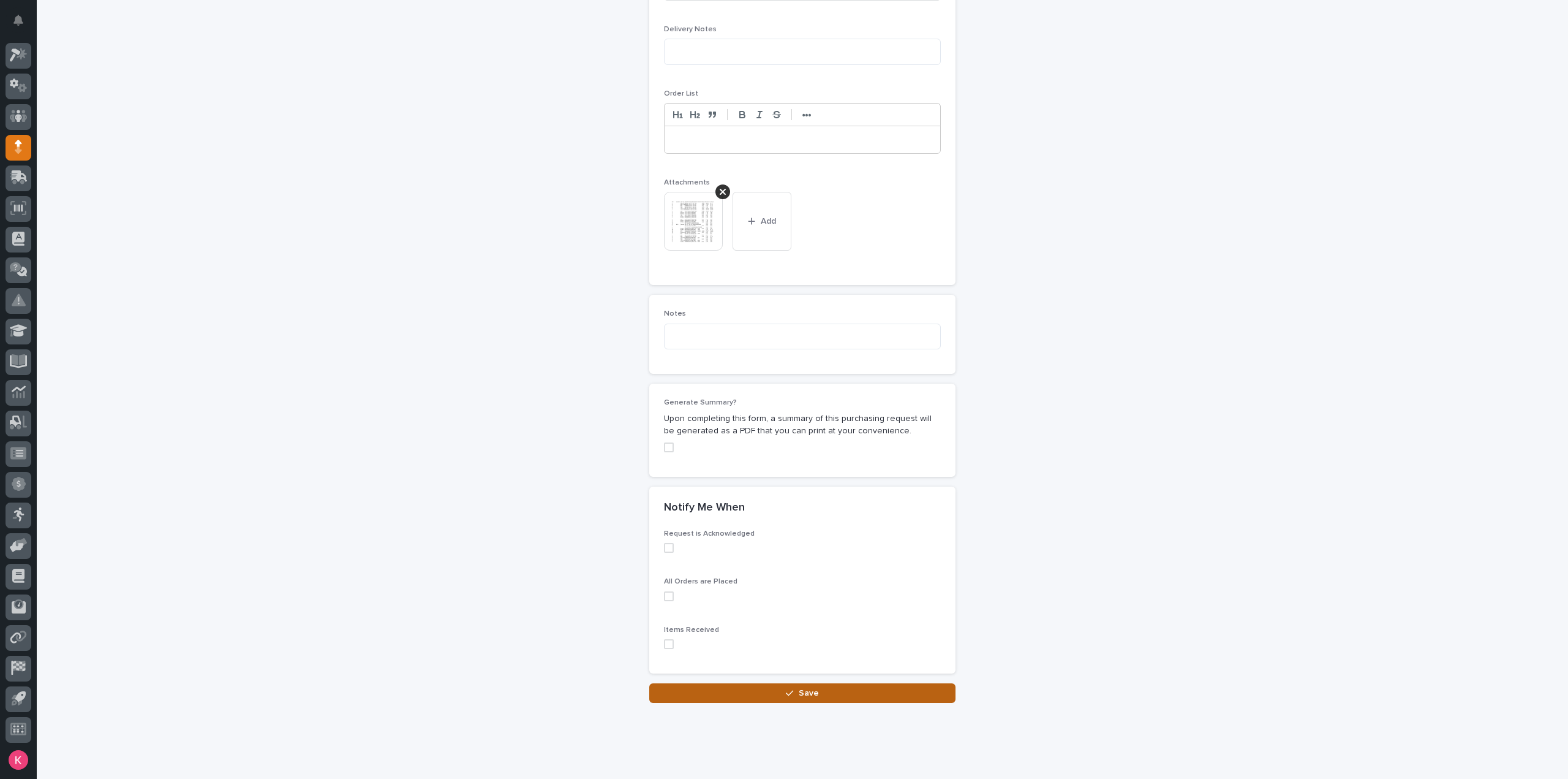
click at [721, 683] on button "Save" at bounding box center [802, 693] width 306 height 20
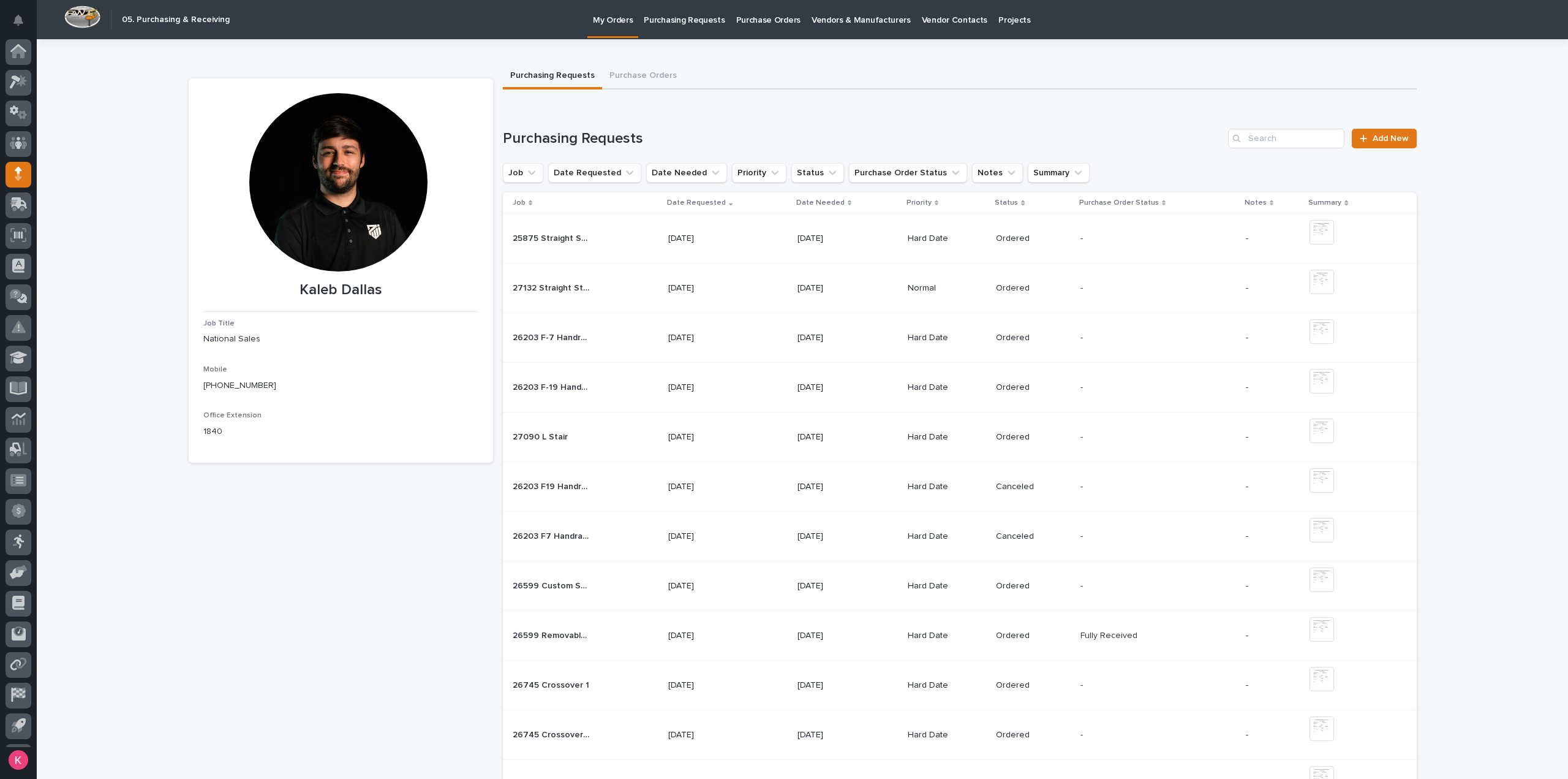
scroll to position [27, 0]
drag, startPoint x: 7, startPoint y: 18, endPoint x: 82, endPoint y: 58, distance: 85.0
click at [7, 18] on button "Notifications" at bounding box center [19, 20] width 26 height 26
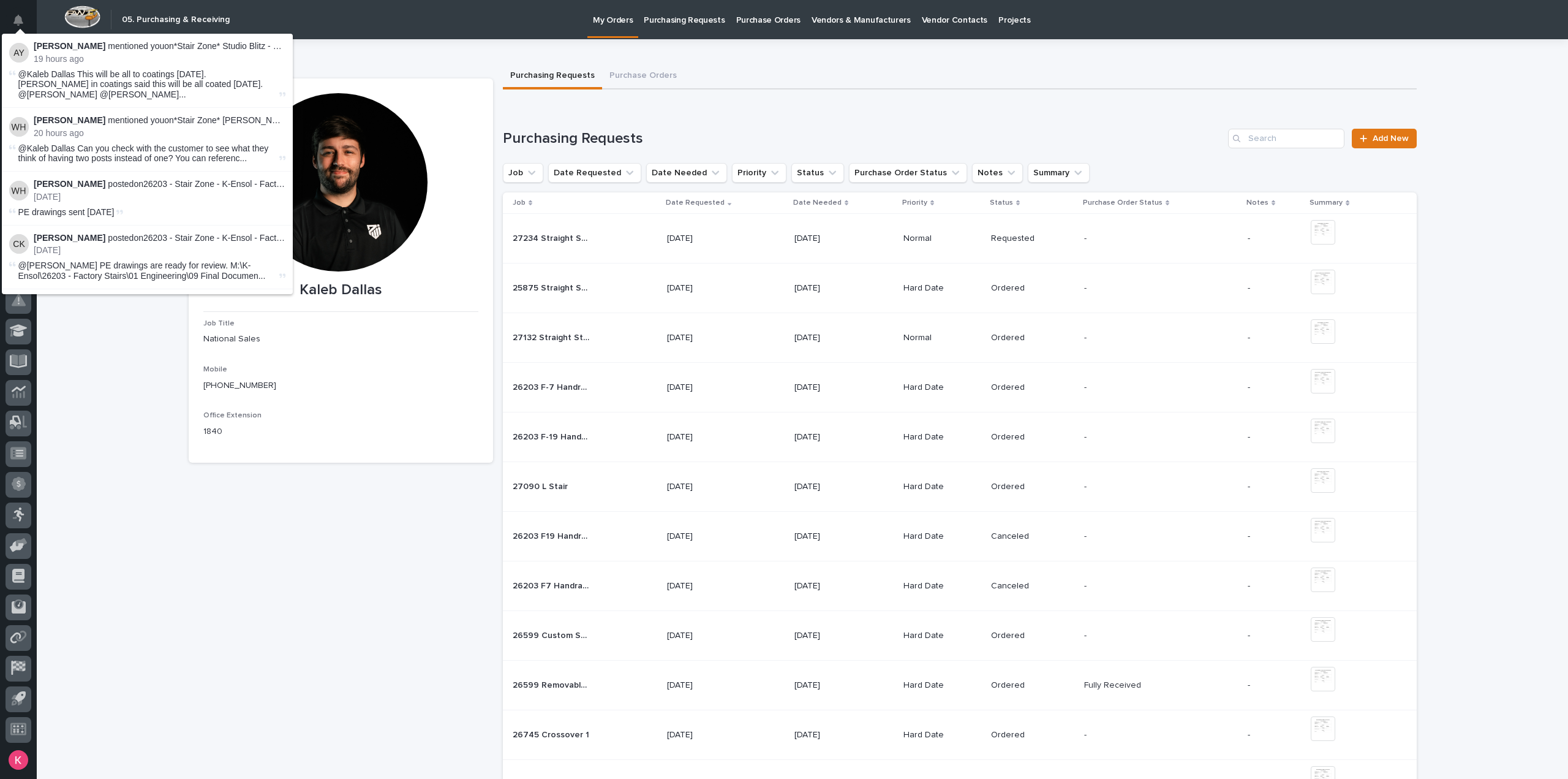
click at [269, 77] on div "@Kaleb Dallas This will be all to coatings today. Chris in coatings said this w…" at bounding box center [147, 85] width 276 height 31
click at [242, 47] on p "Adam Yutzy mentioned you on *Stair Zone* Studio Blitz - Custom Switchback :" at bounding box center [159, 46] width 251 height 11
click at [131, 47] on p "Adam Yutzy mentioned you on *Stair Zone* Studio Blitz - Custom Switchback :" at bounding box center [159, 46] width 251 height 11
click at [78, 49] on p "Adam Yutzy mentioned you on *Stair Zone* Studio Blitz - Custom Switchback :" at bounding box center [159, 46] width 251 height 11
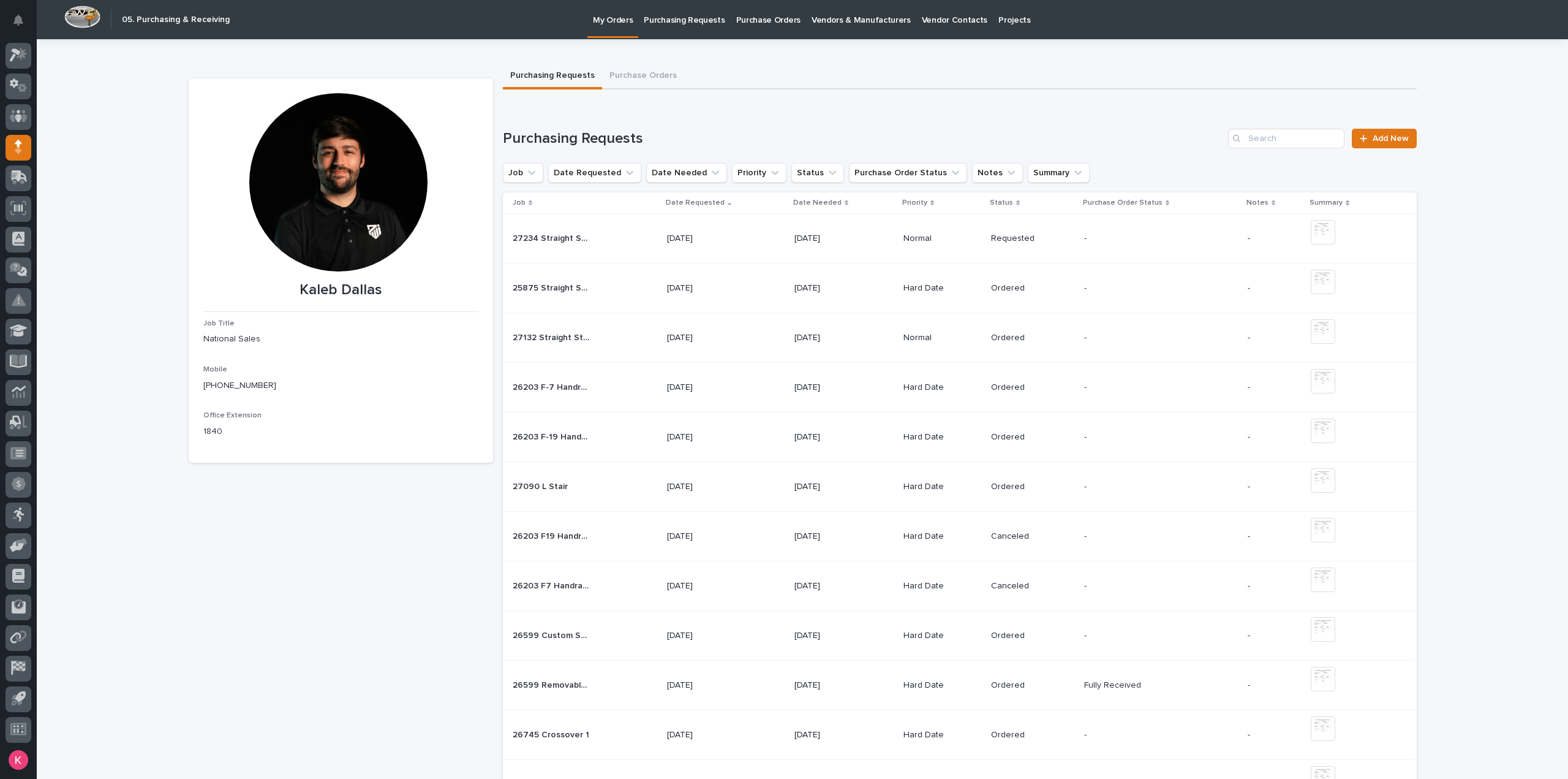
click at [15, 87] on icon at bounding box center [14, 83] width 9 height 9
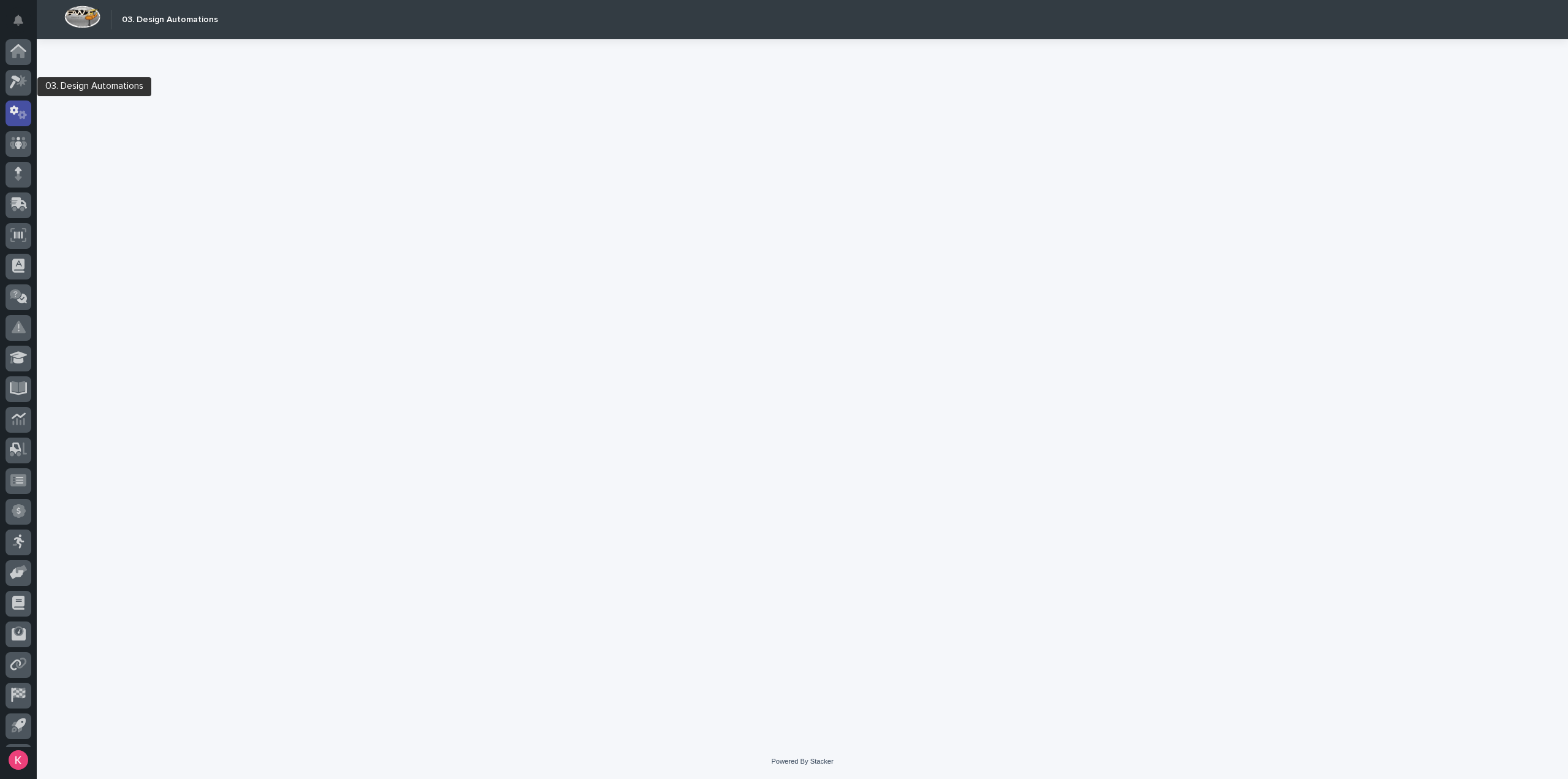
scroll to position [27, 0]
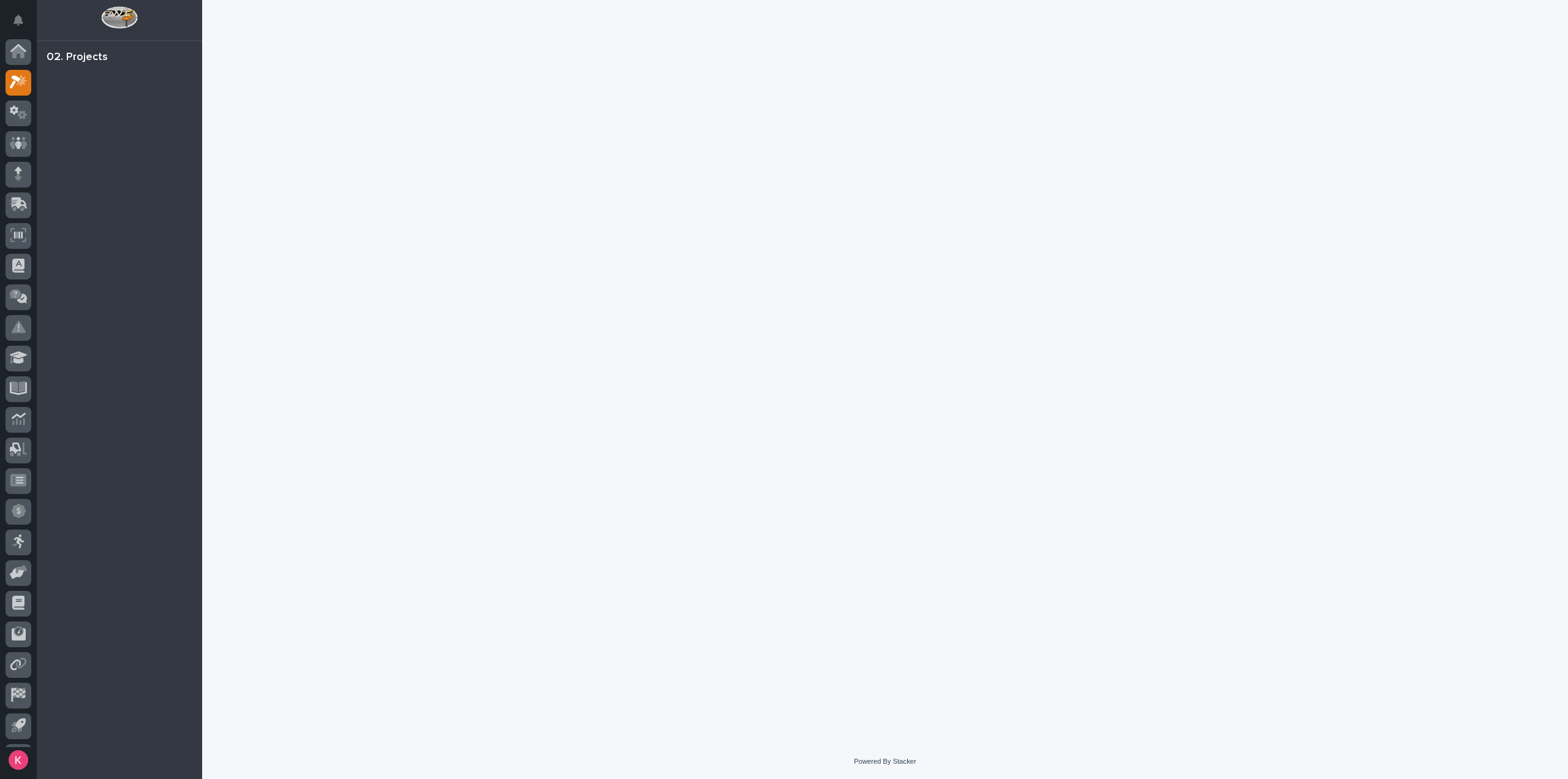
scroll to position [27, 0]
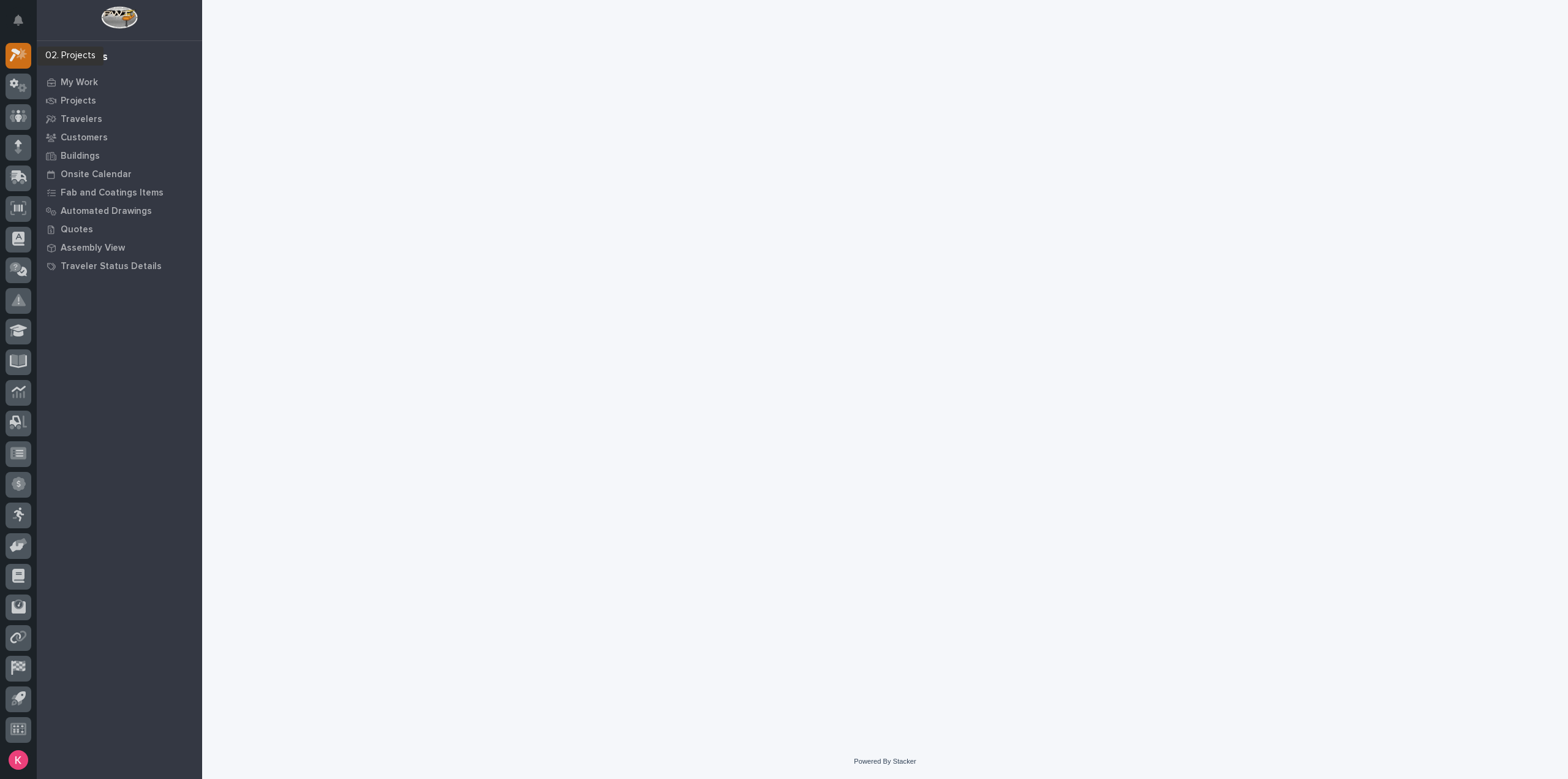
click at [7, 60] on div at bounding box center [19, 56] width 26 height 26
click at [24, 57] on icon at bounding box center [21, 54] width 11 height 12
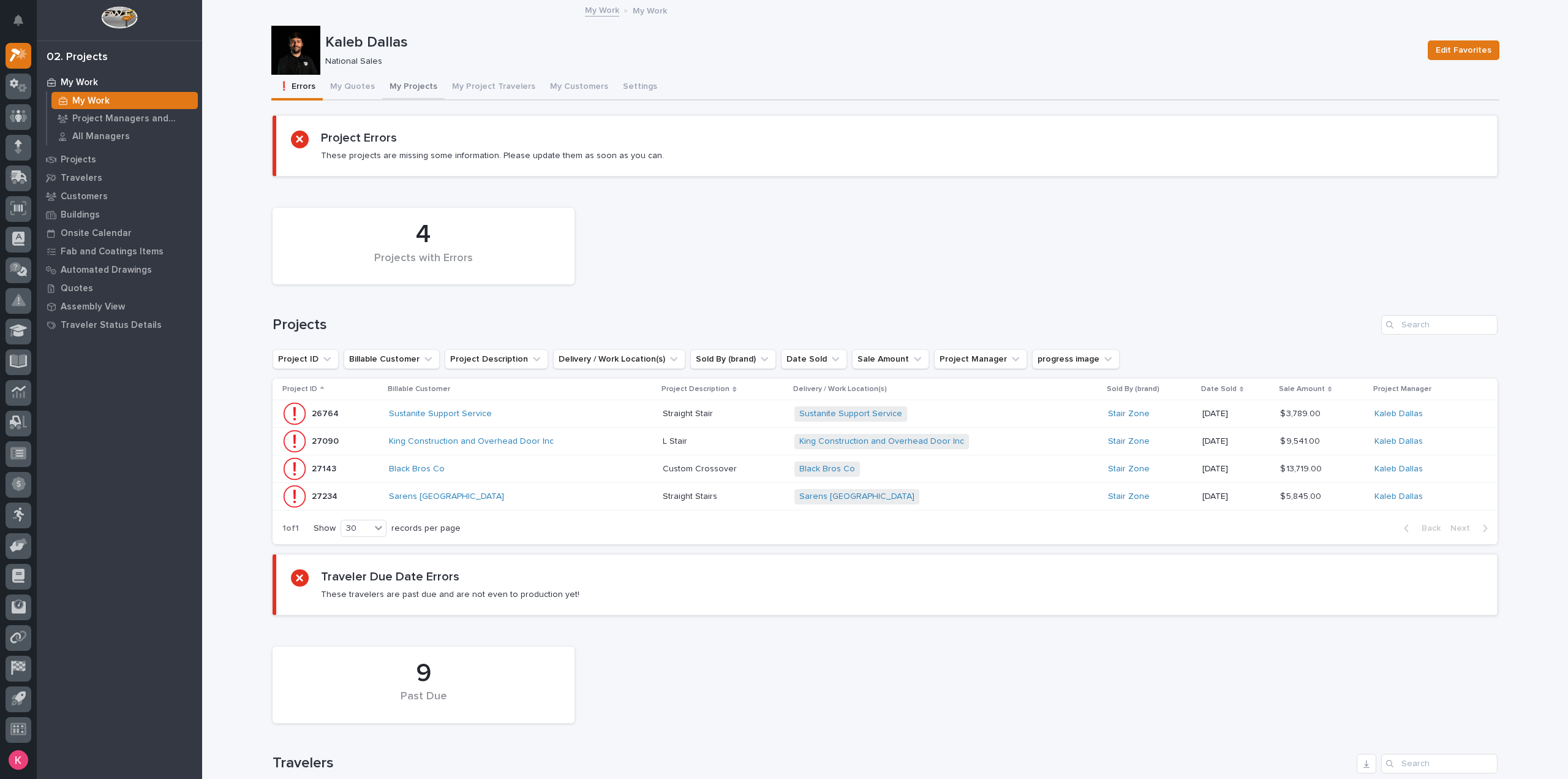
click at [402, 91] on button "My Projects" at bounding box center [413, 88] width 63 height 26
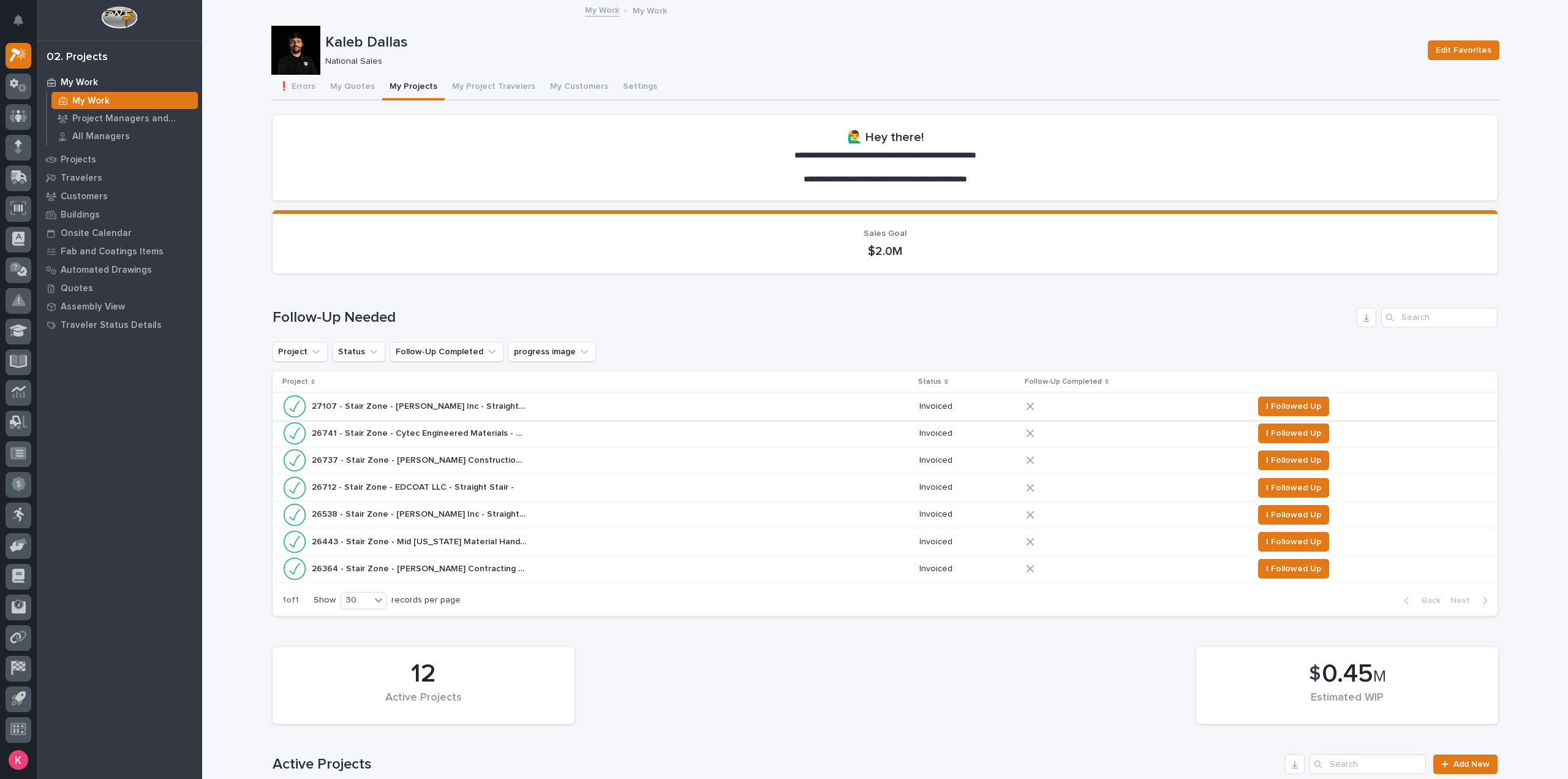
scroll to position [367, 0]
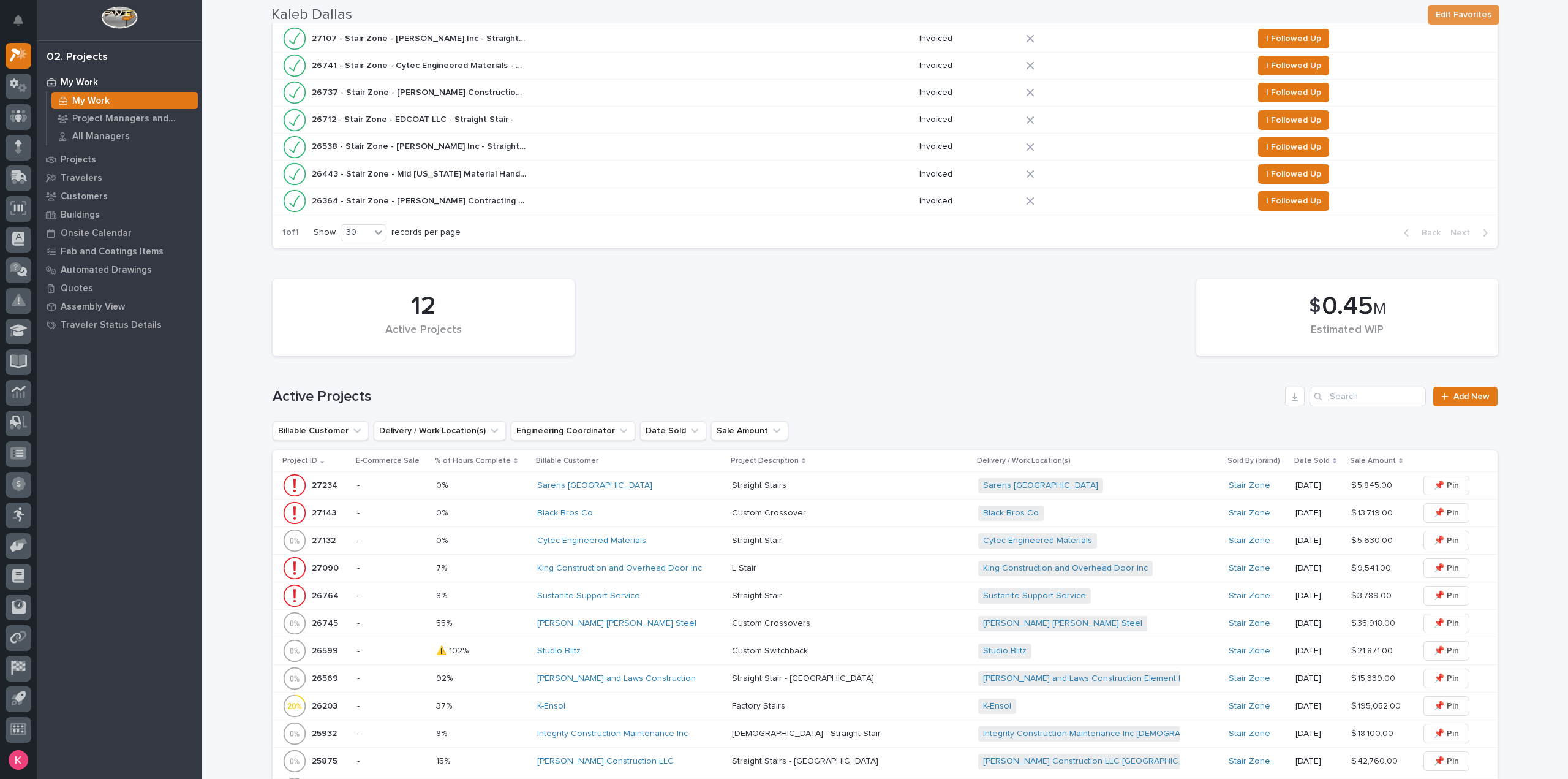
click at [626, 511] on div "Black Bros Co" at bounding box center [629, 513] width 185 height 11
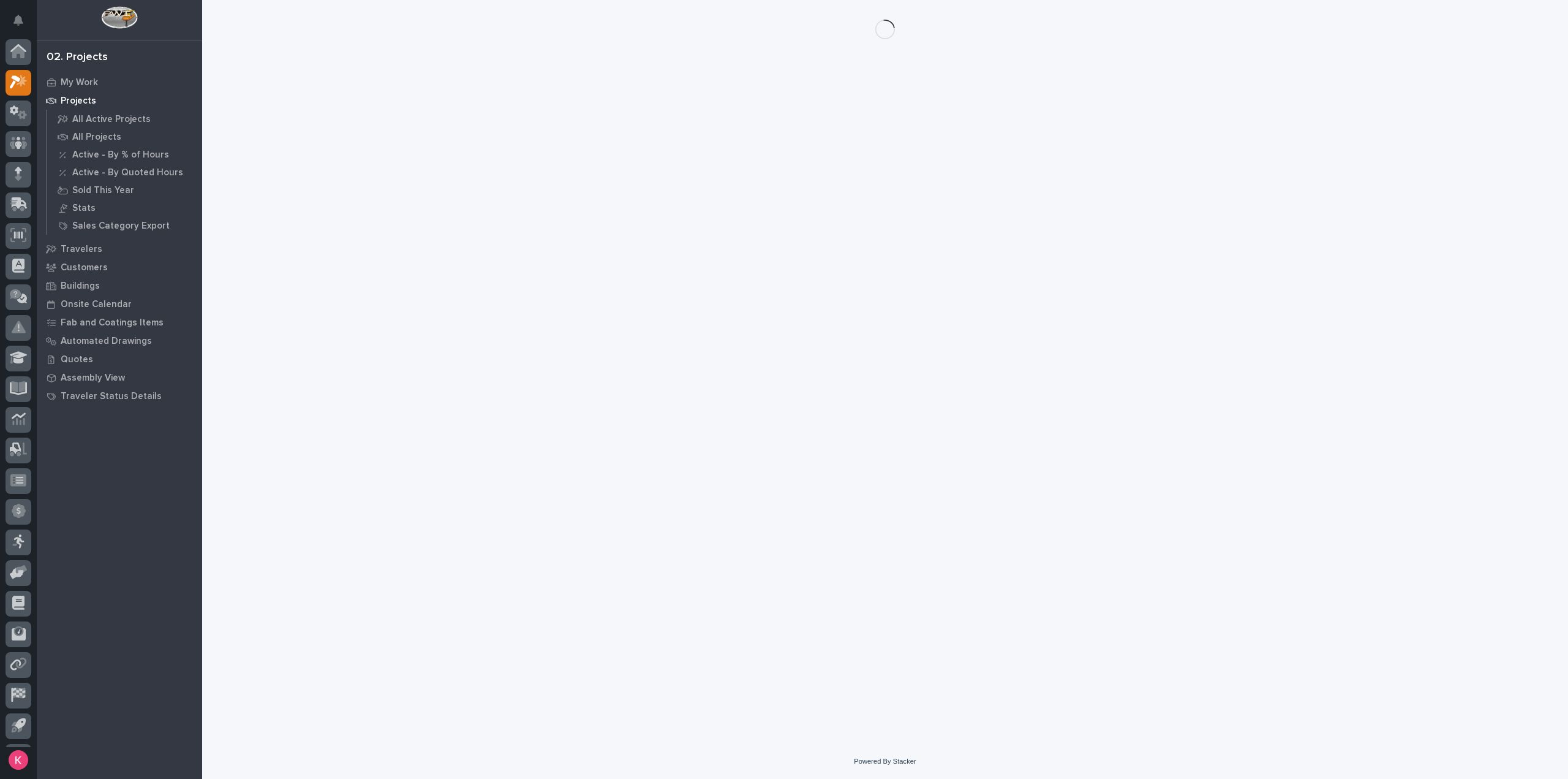
scroll to position [27, 0]
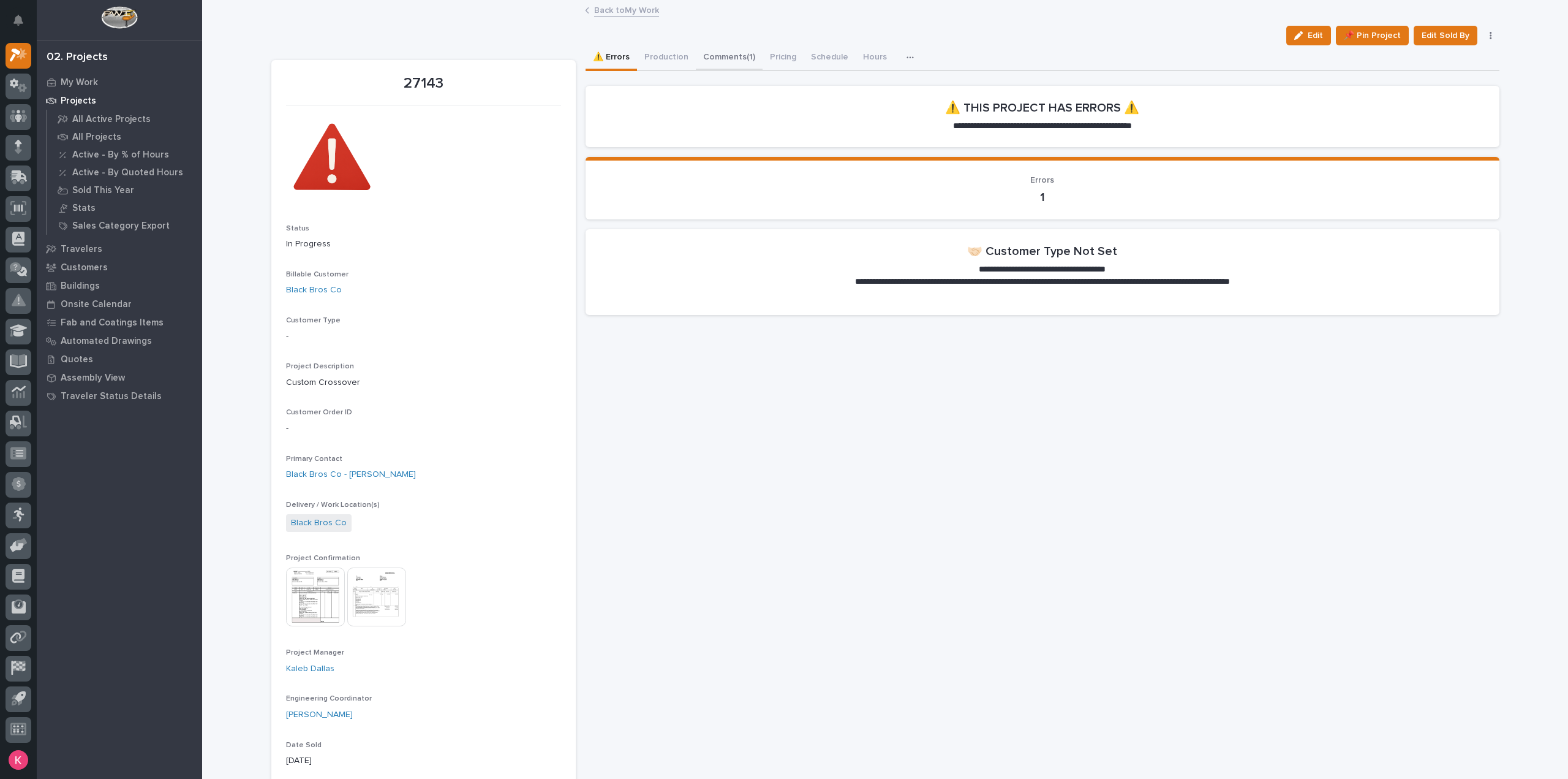
click at [725, 51] on button "Comments (1)" at bounding box center [729, 59] width 67 height 26
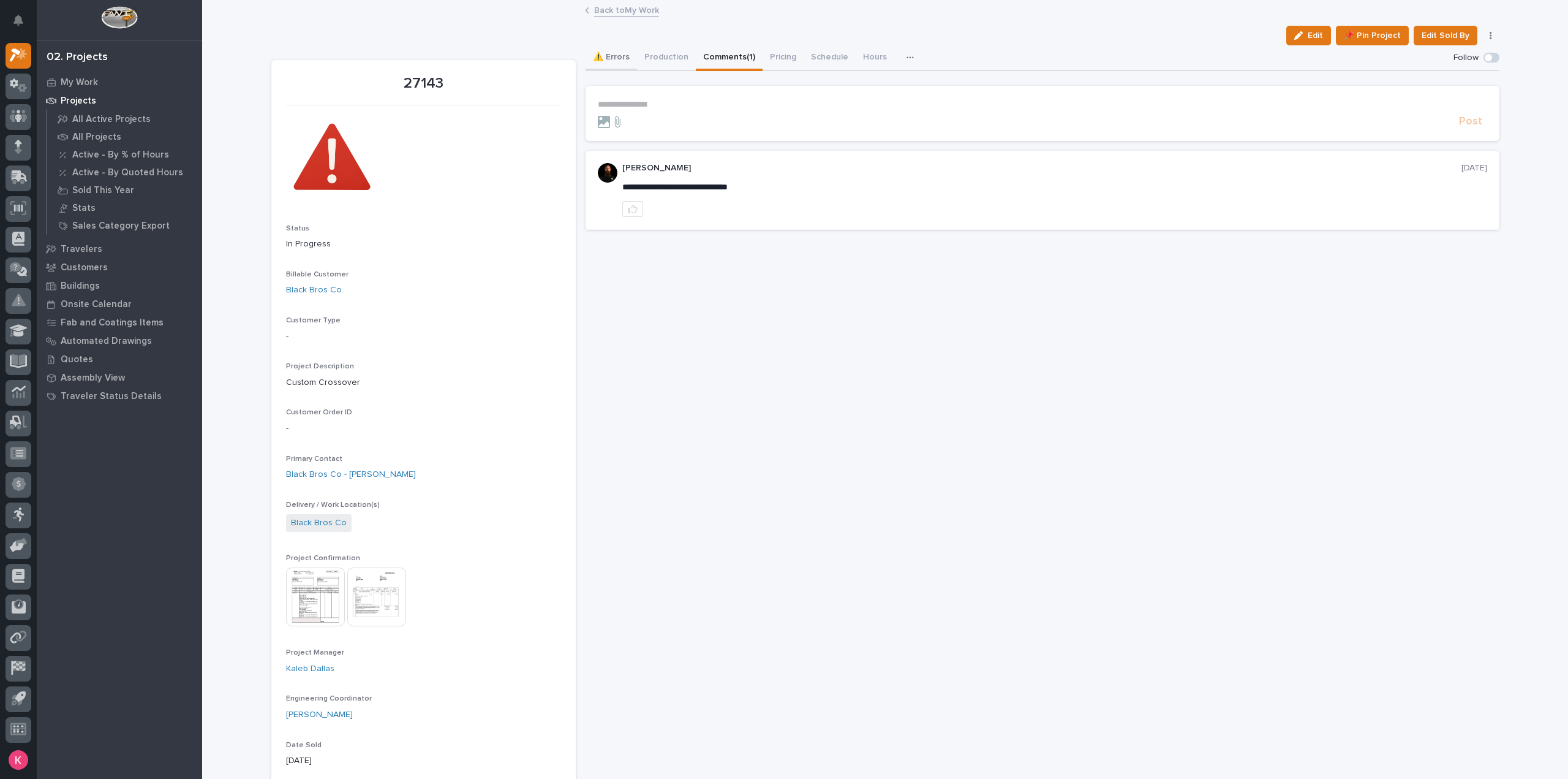
click at [617, 60] on button "⚠️ Errors" at bounding box center [611, 59] width 51 height 26
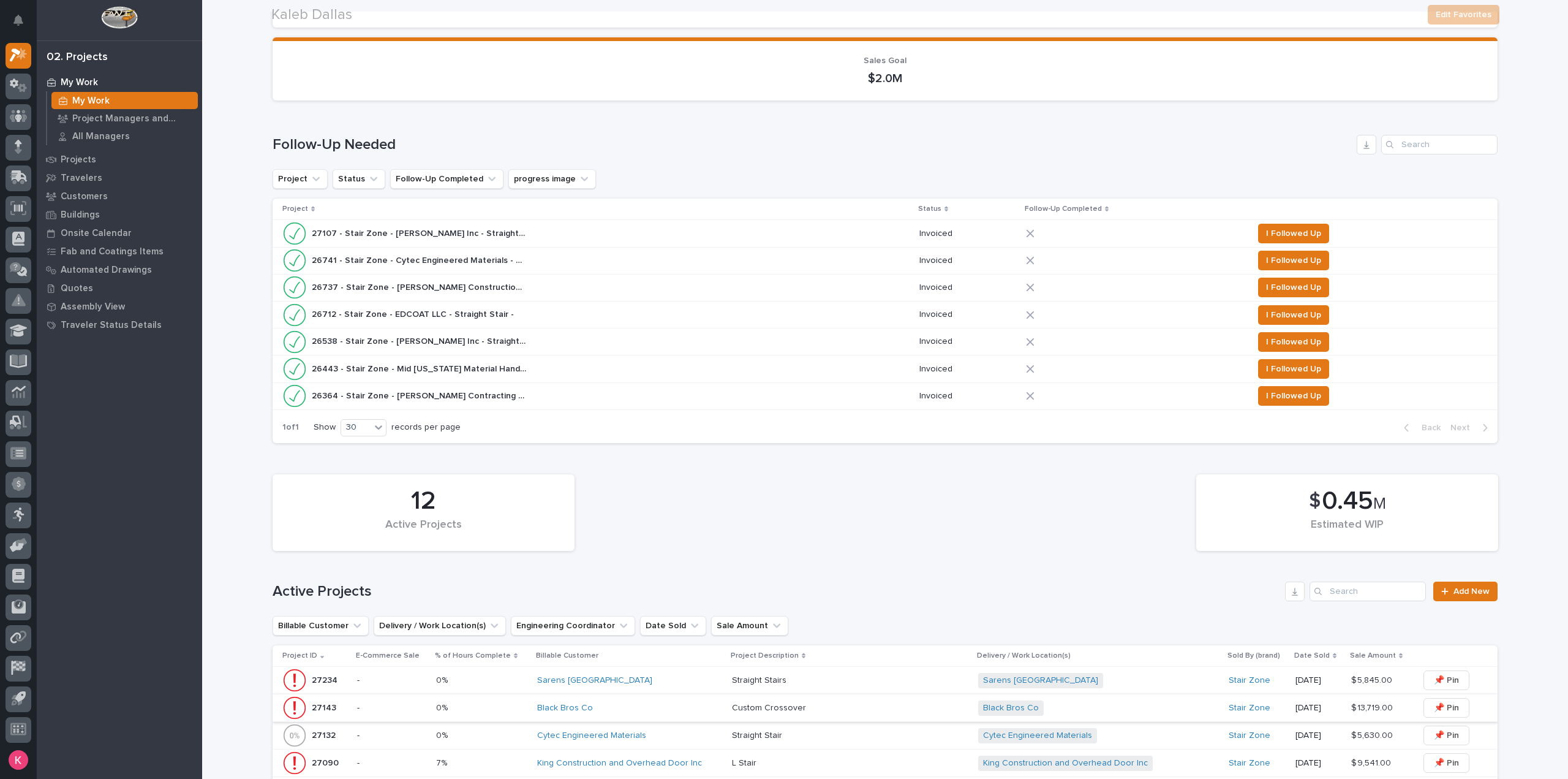
scroll to position [612, 0]
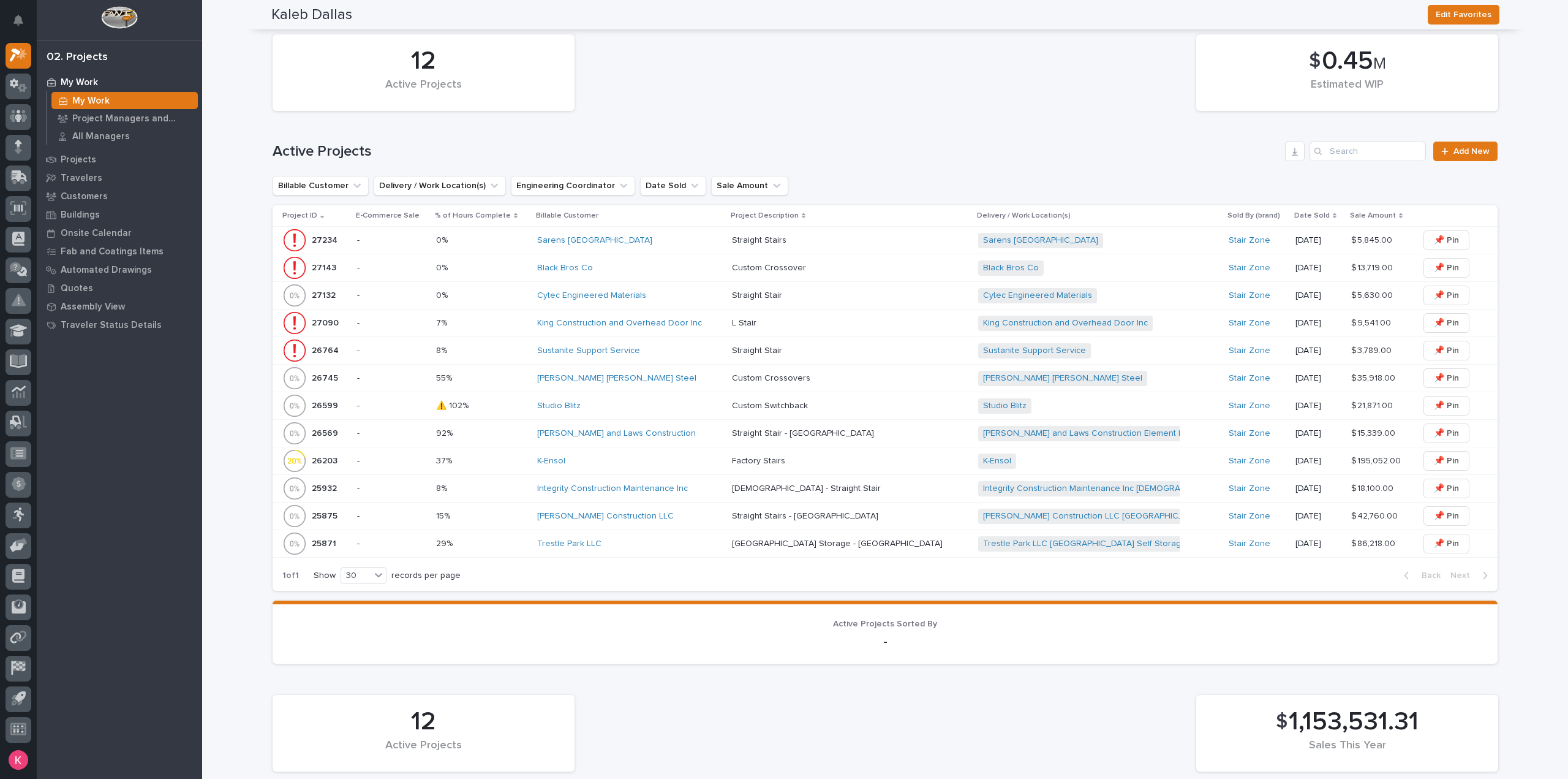
click at [634, 401] on div "Studio Blitz" at bounding box center [629, 406] width 185 height 11
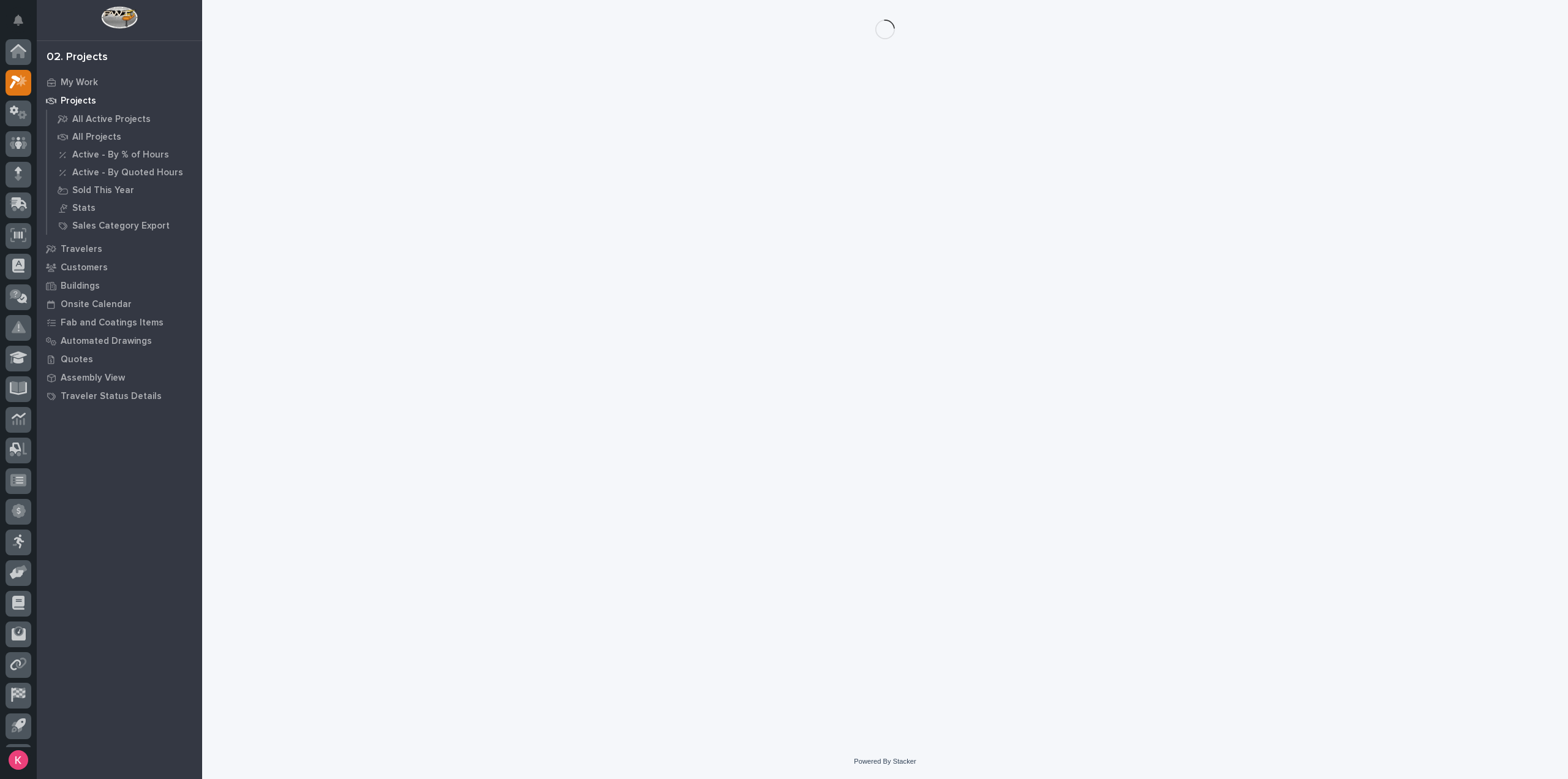
scroll to position [27, 0]
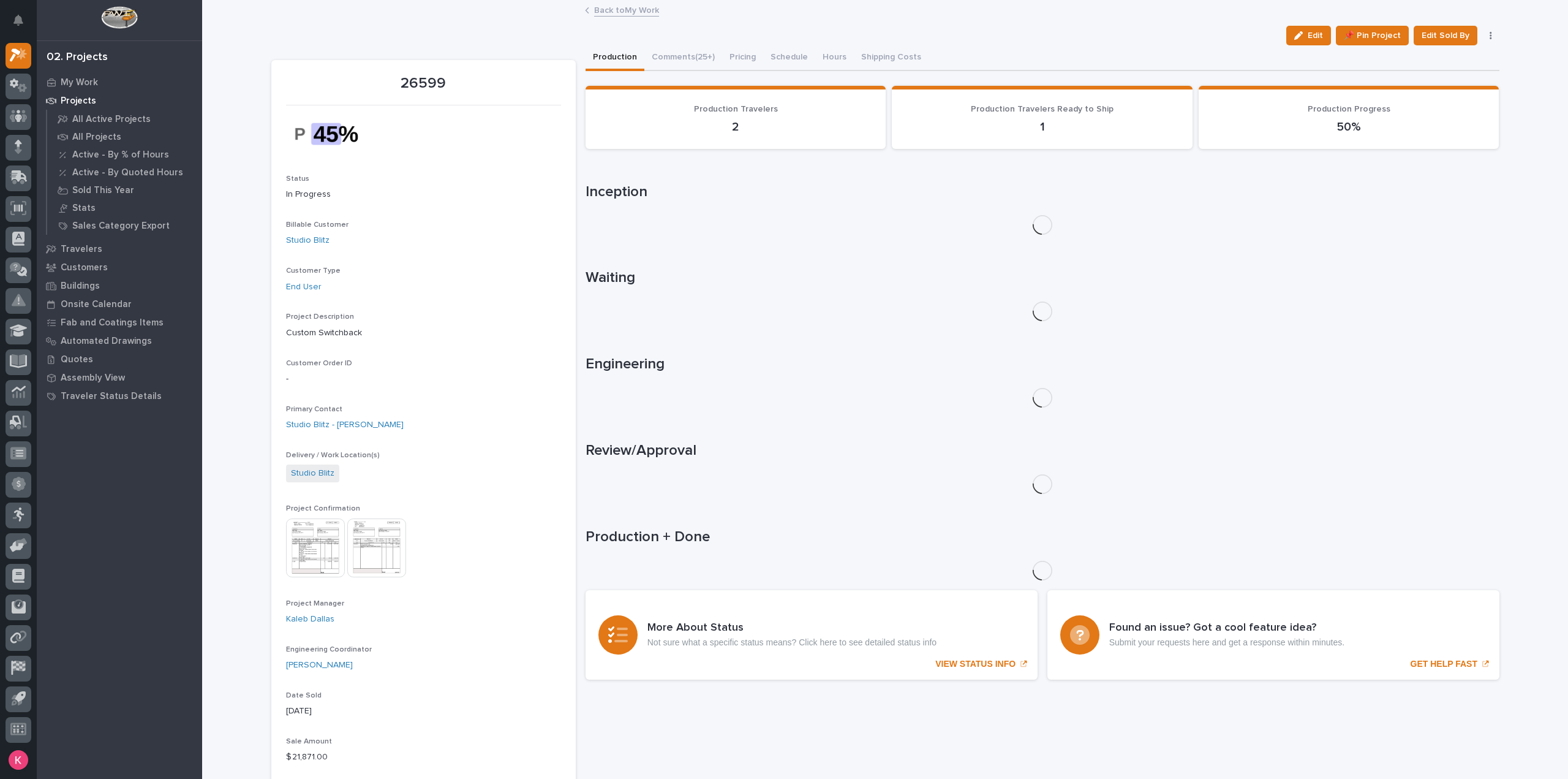
click at [688, 54] on button "Comments (25+)" at bounding box center [682, 59] width 78 height 26
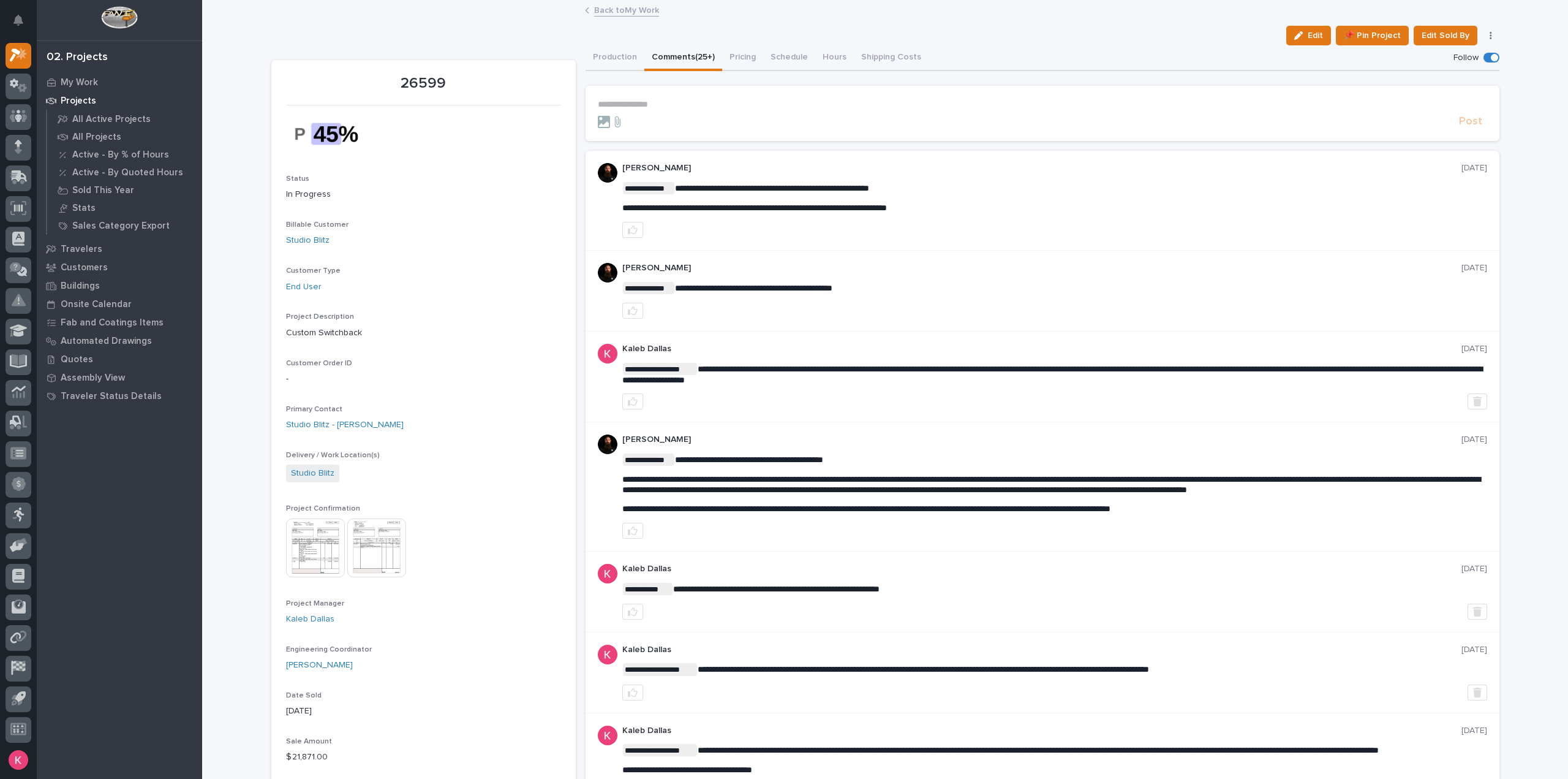
click at [633, 11] on link "Back to My Work" at bounding box center [627, 9] width 65 height 14
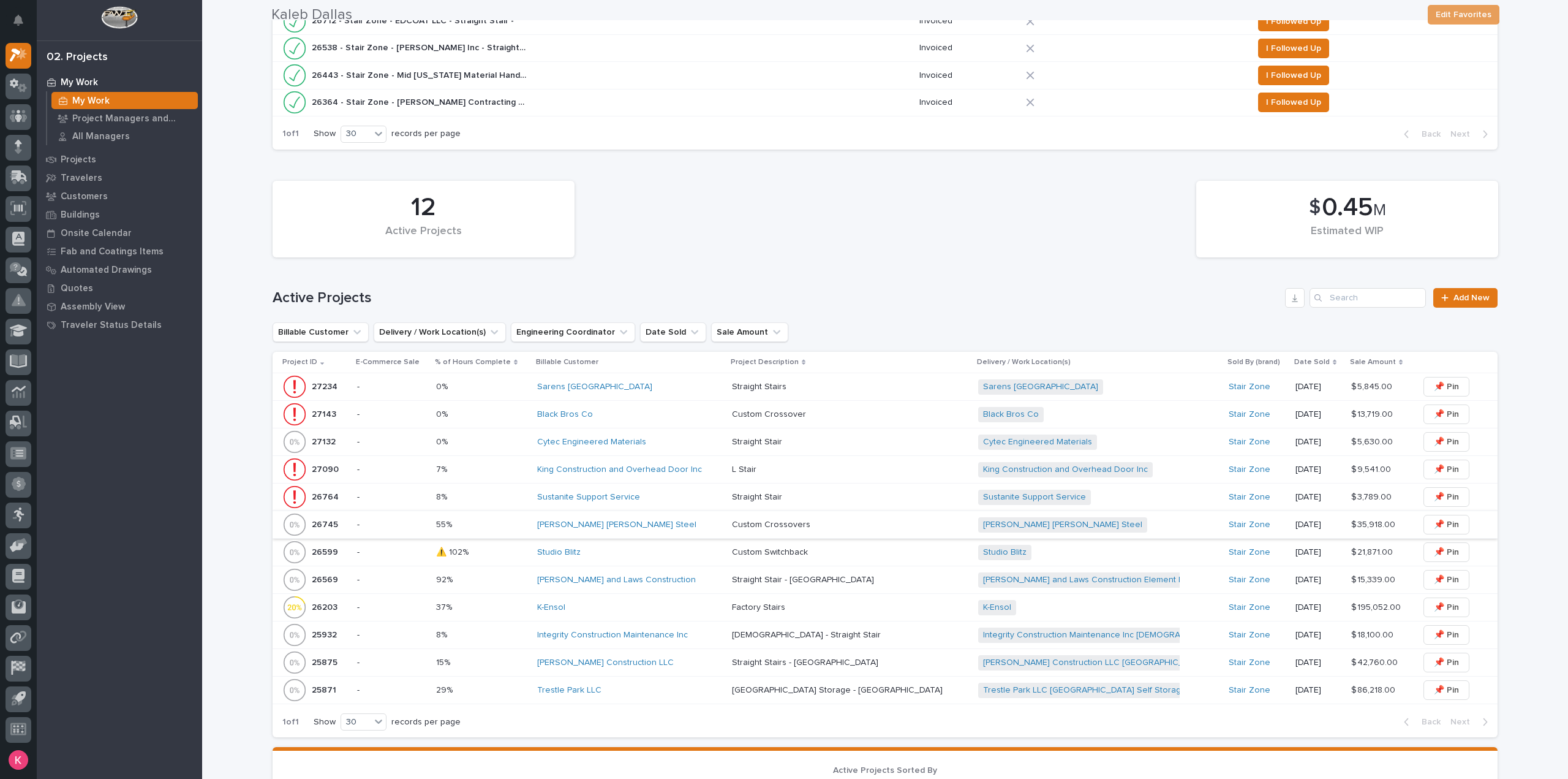
scroll to position [612, 0]
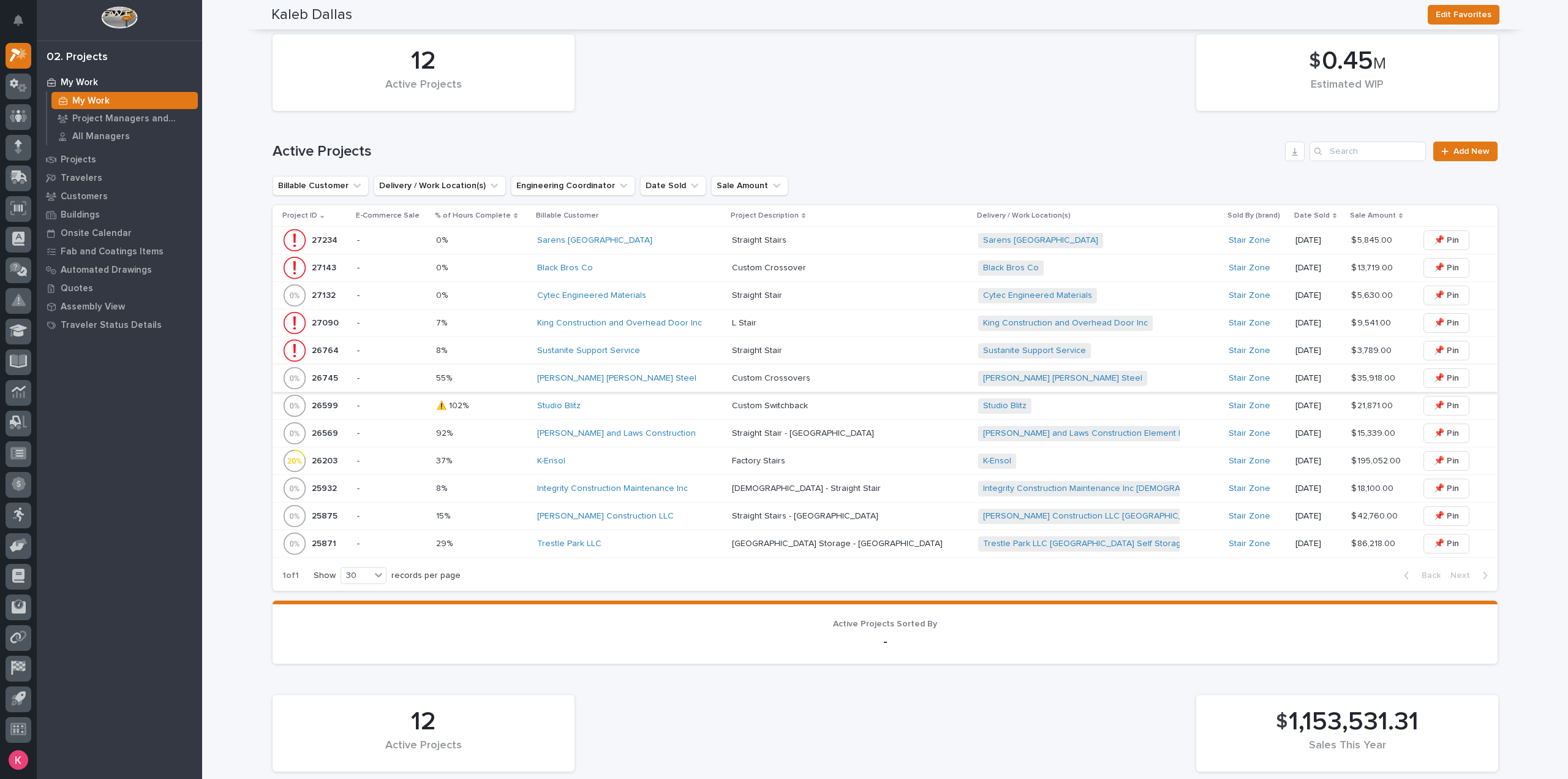
click at [655, 408] on div "Studio Blitz" at bounding box center [629, 406] width 185 height 11
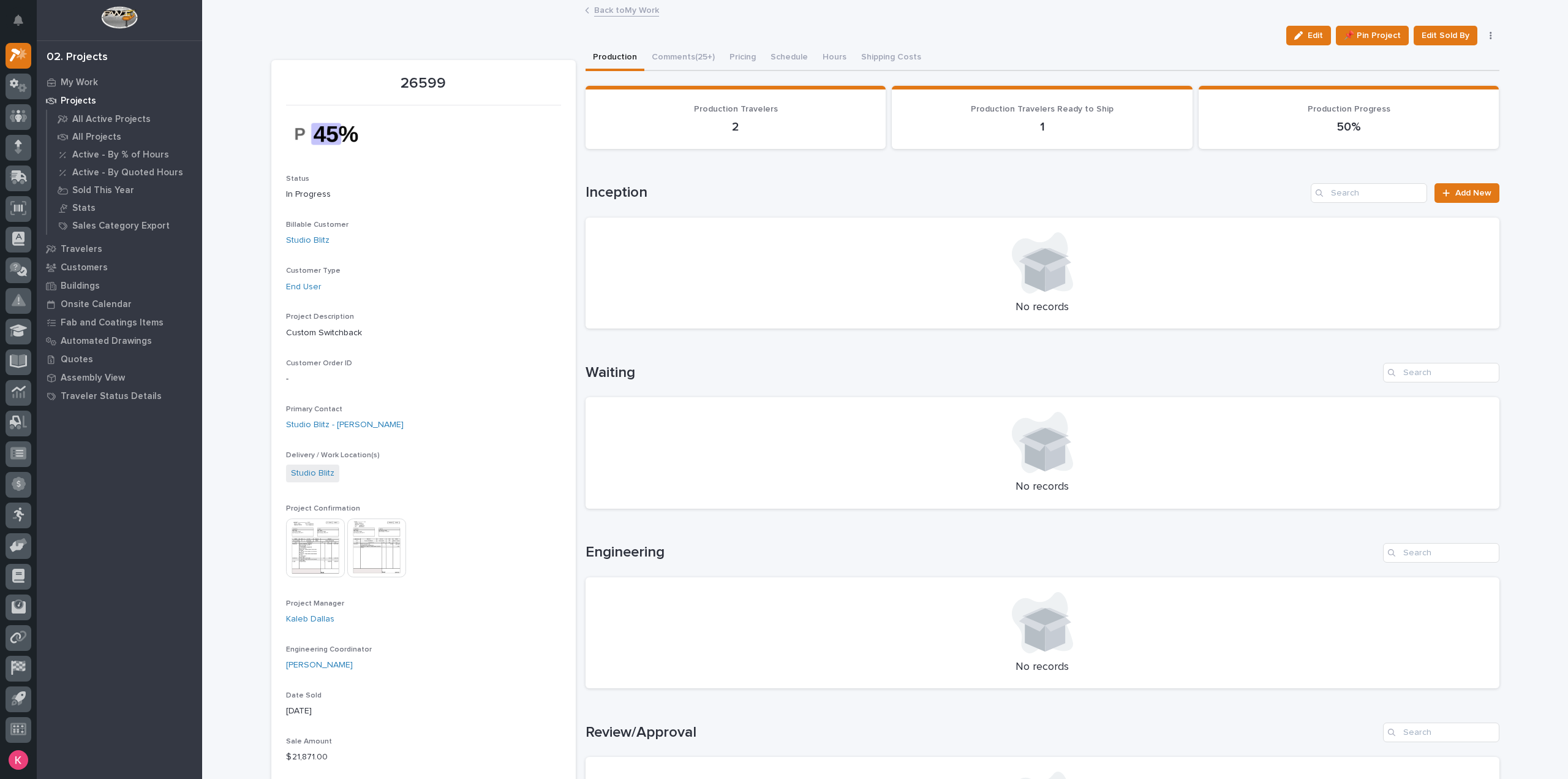
scroll to position [490, 0]
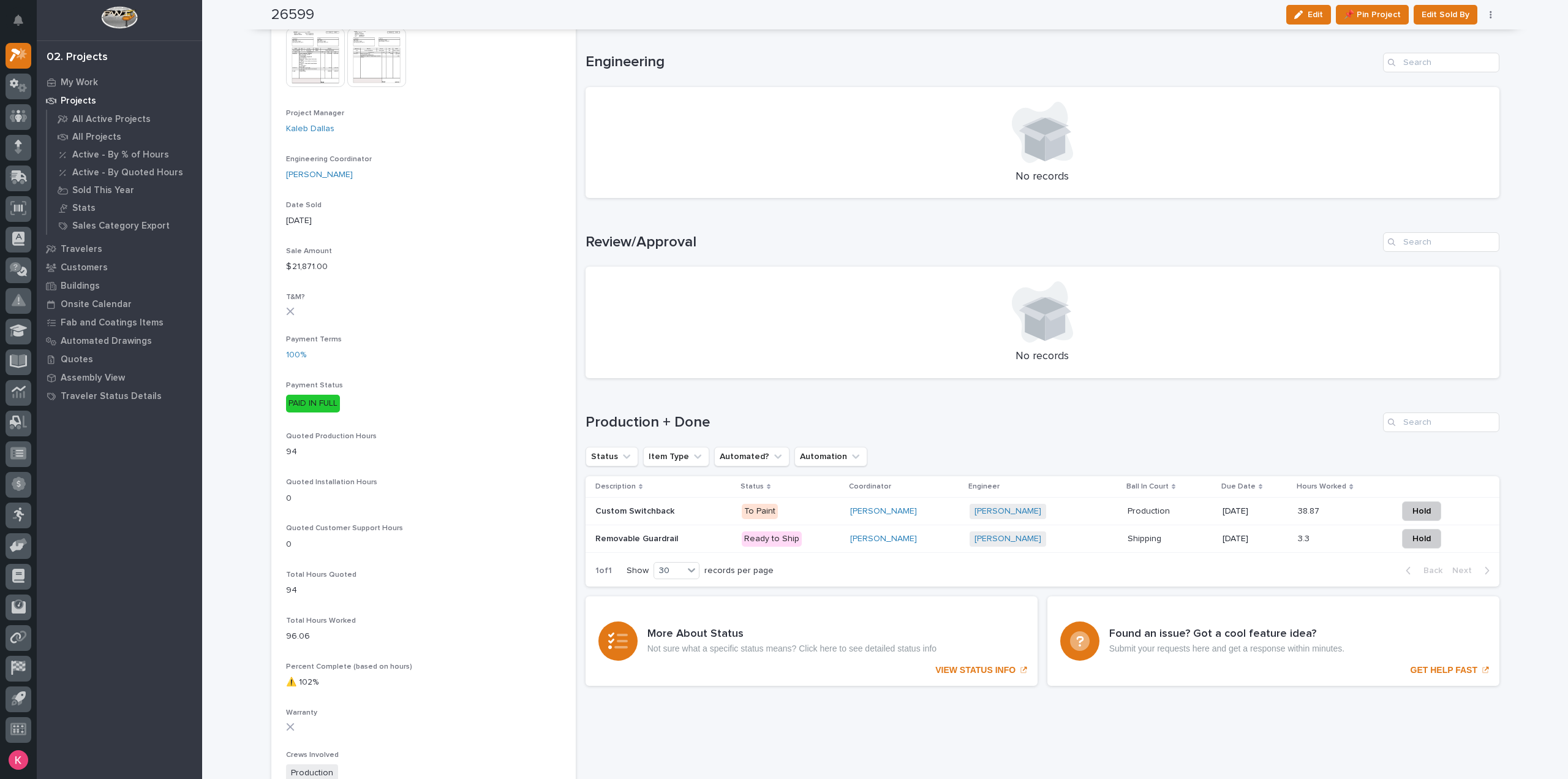
click at [826, 514] on p "To Paint" at bounding box center [791, 511] width 99 height 16
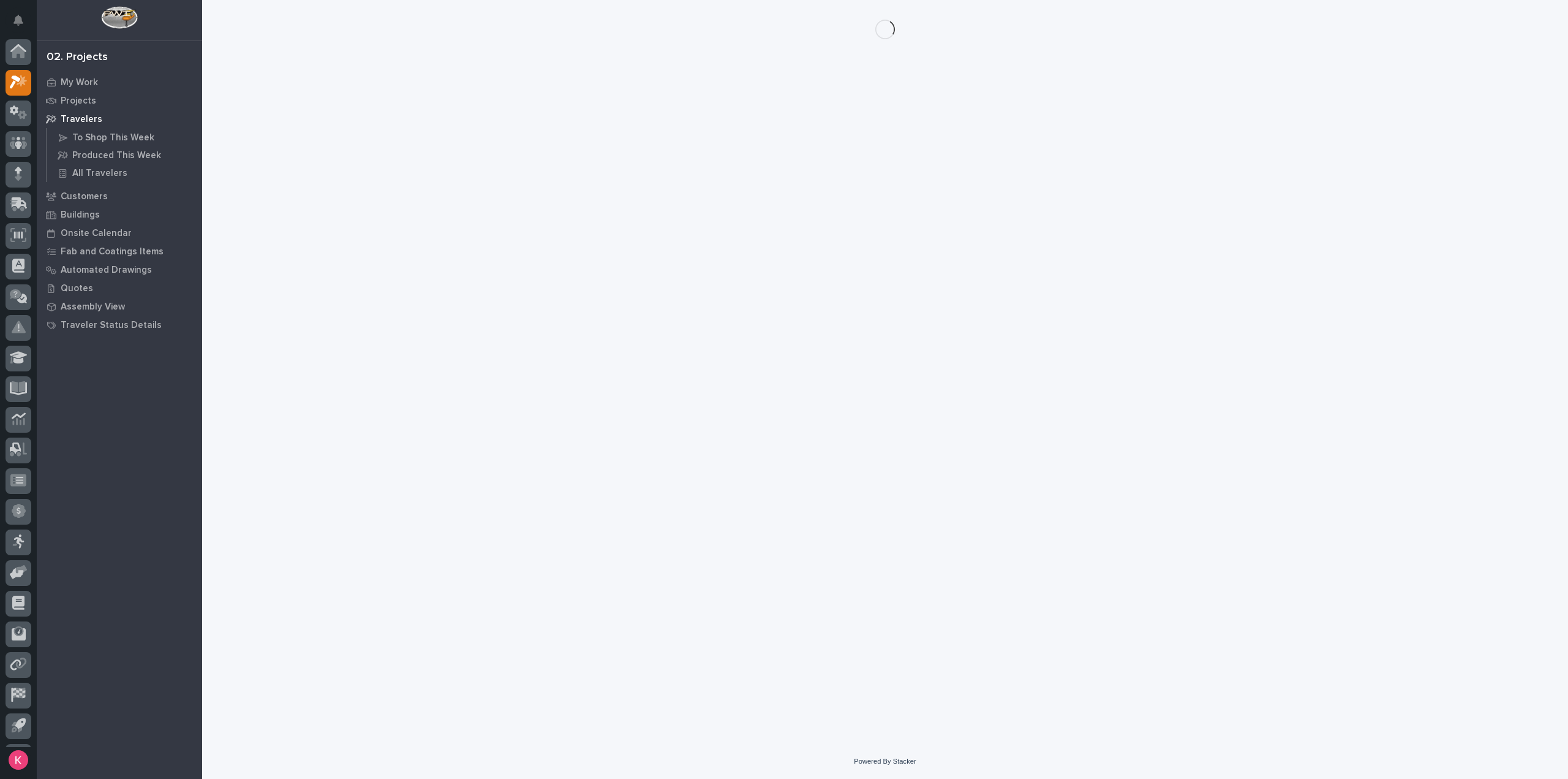
scroll to position [27, 0]
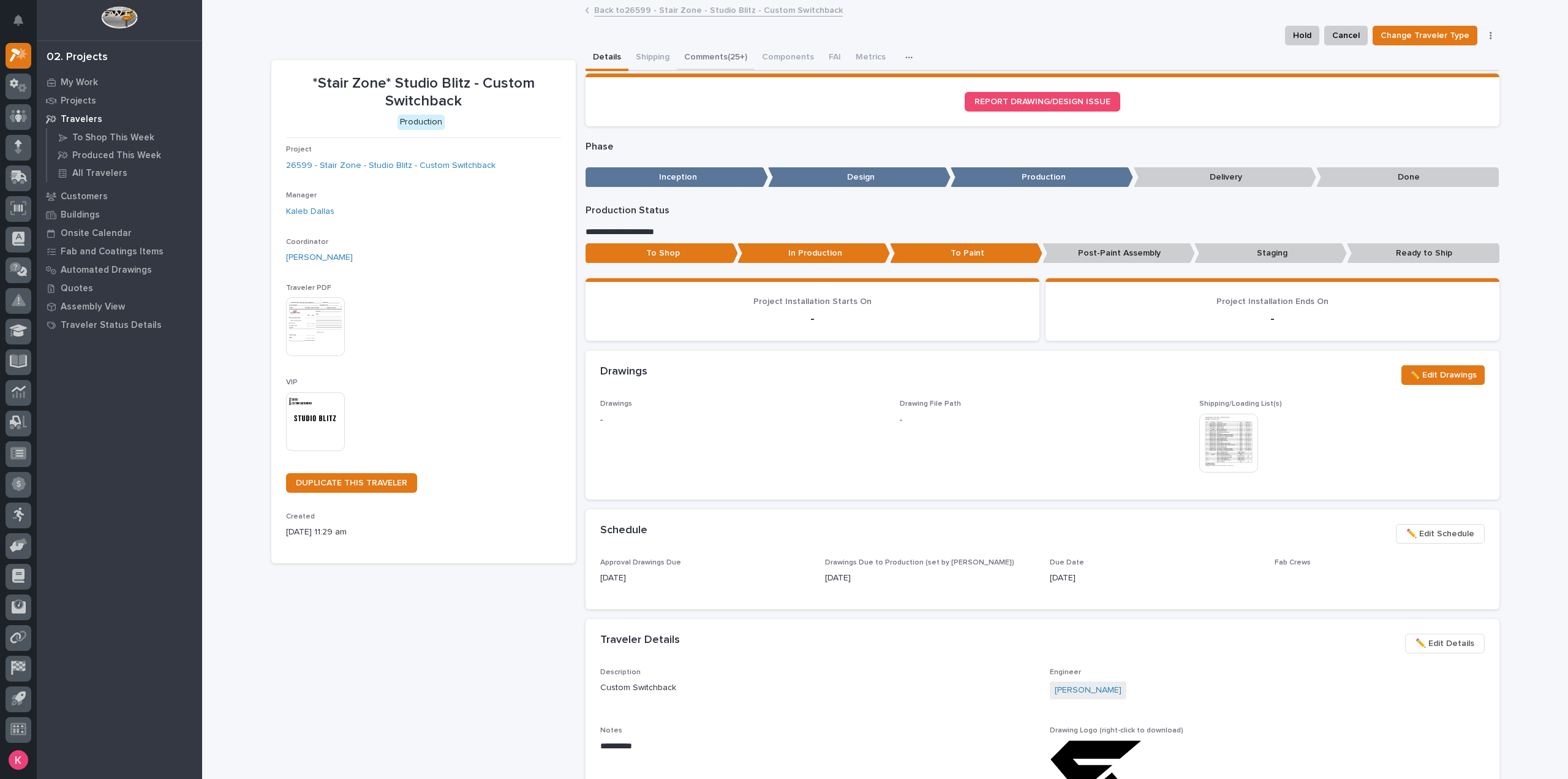
click at [715, 57] on button "Comments (25+)" at bounding box center [715, 59] width 78 height 26
